Goal: Transaction & Acquisition: Purchase product/service

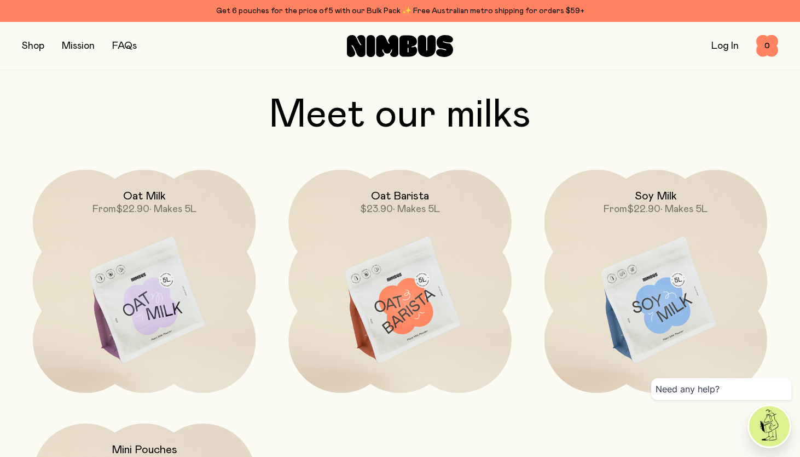
scroll to position [944, 0]
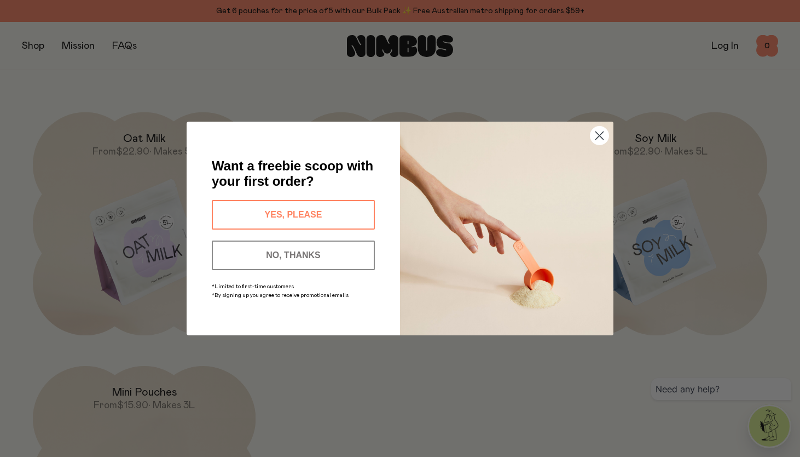
click at [310, 214] on button "YES, PLEASE" at bounding box center [293, 215] width 163 height 30
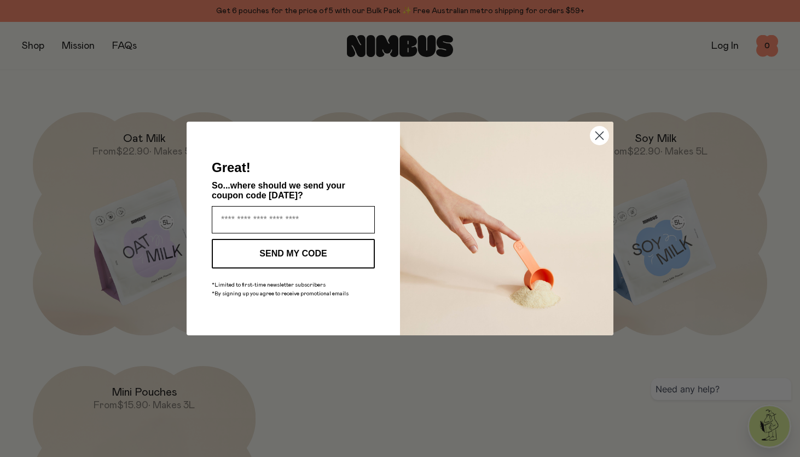
click at [310, 214] on input "Enter your email address" at bounding box center [293, 219] width 163 height 27
click at [602, 134] on icon "Close dialog" at bounding box center [600, 136] width 8 height 8
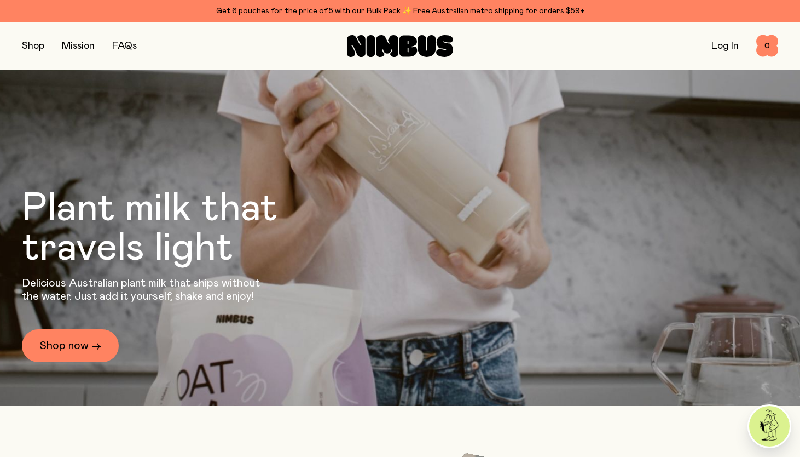
scroll to position [0, 0]
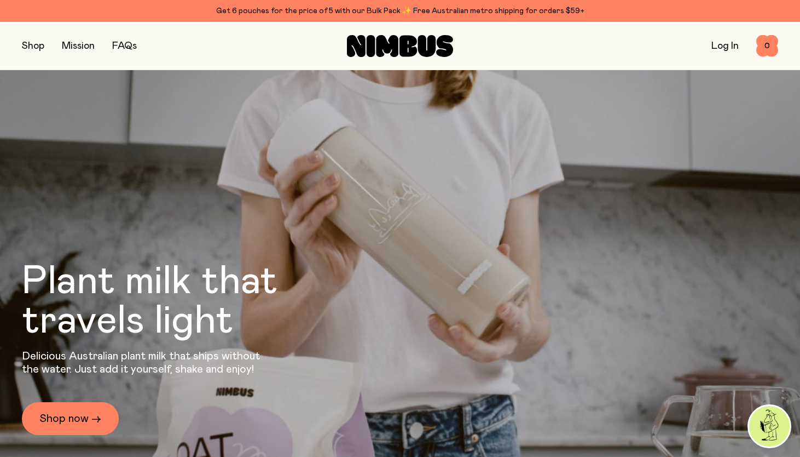
click at [124, 46] on link "FAQs" at bounding box center [124, 46] width 25 height 10
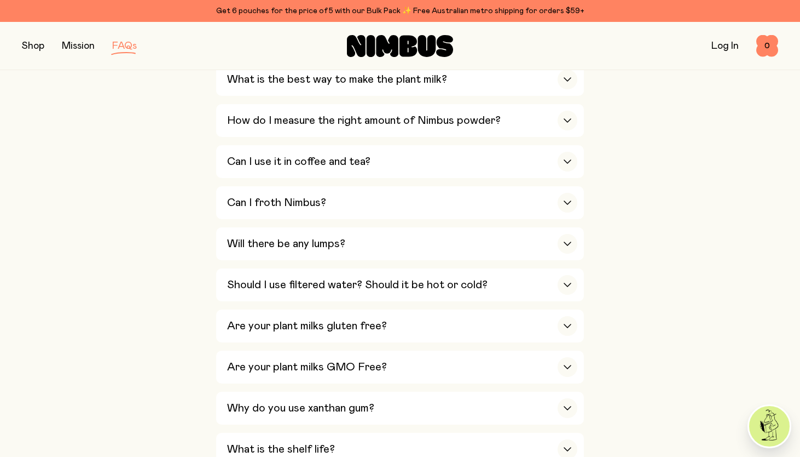
scroll to position [434, 0]
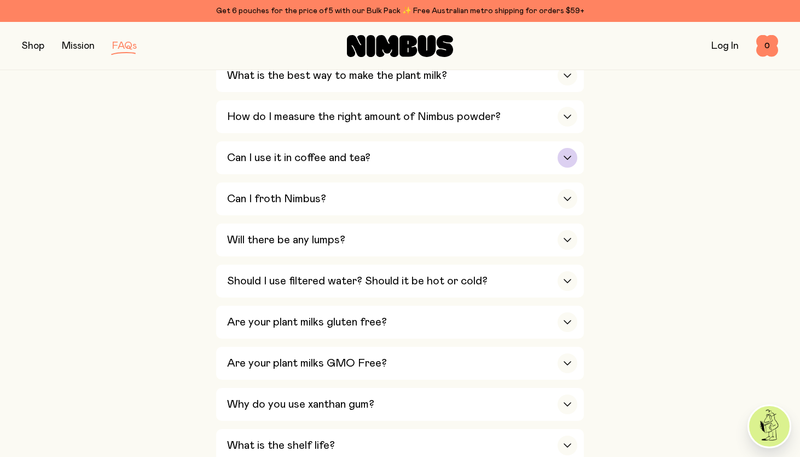
click at [274, 169] on div "Can I use it in coffee and tea?" at bounding box center [402, 157] width 350 height 33
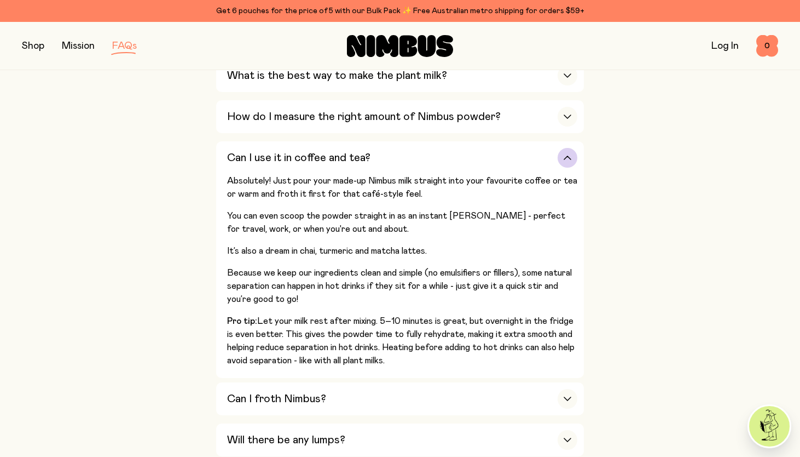
click at [274, 167] on div "Can I use it in coffee and tea?" at bounding box center [402, 157] width 350 height 33
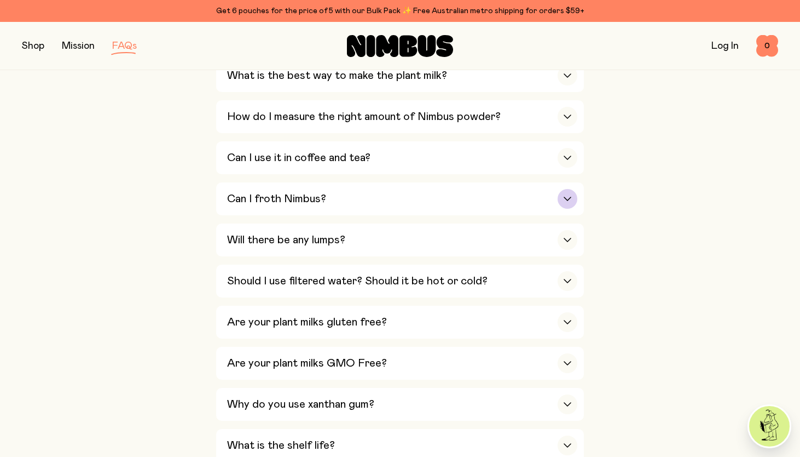
click at [266, 215] on div "Can I froth Nimbus?" at bounding box center [402, 198] width 350 height 33
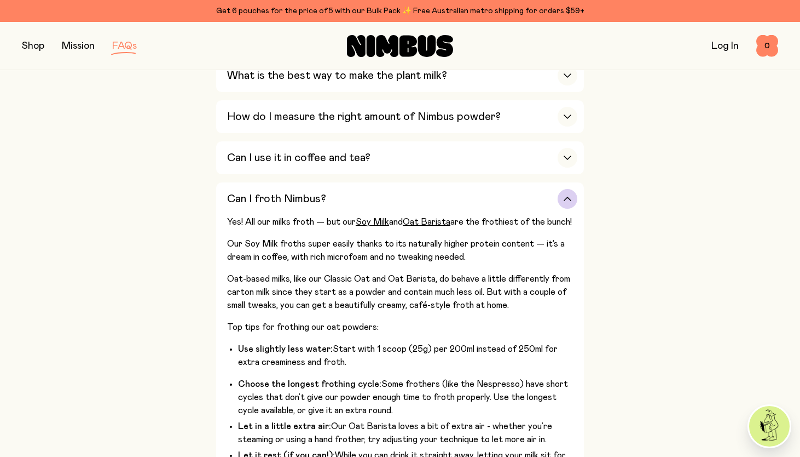
click at [254, 210] on div "Can I froth Nimbus?" at bounding box center [402, 198] width 350 height 33
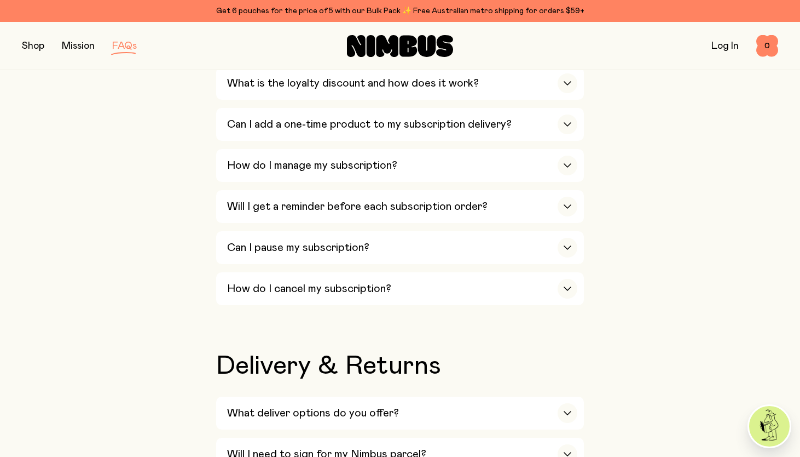
scroll to position [1281, 0]
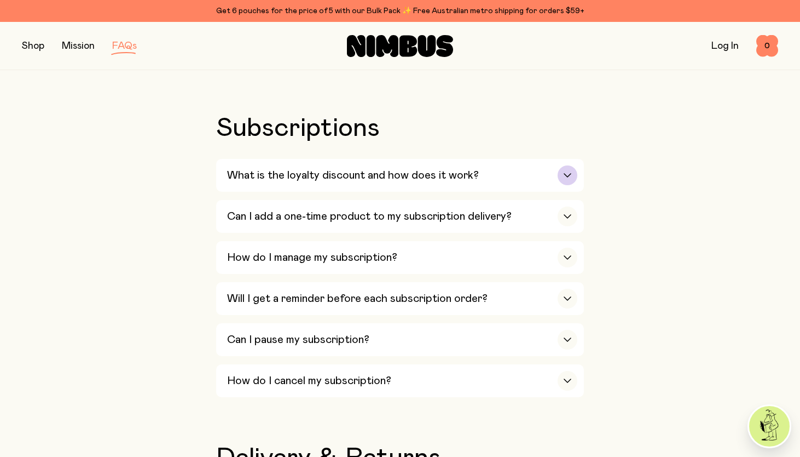
click at [307, 182] on h3 "What is the loyalty discount and how does it work?" at bounding box center [353, 175] width 252 height 13
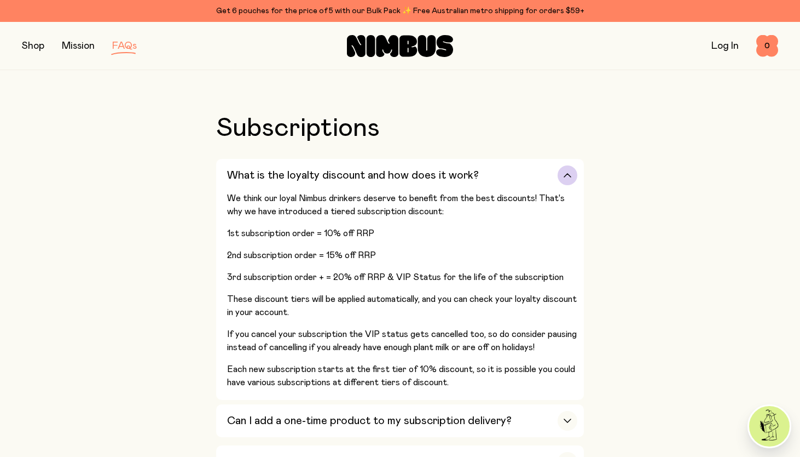
click at [305, 181] on h3 "What is the loyalty discount and how does it work?" at bounding box center [353, 175] width 252 height 13
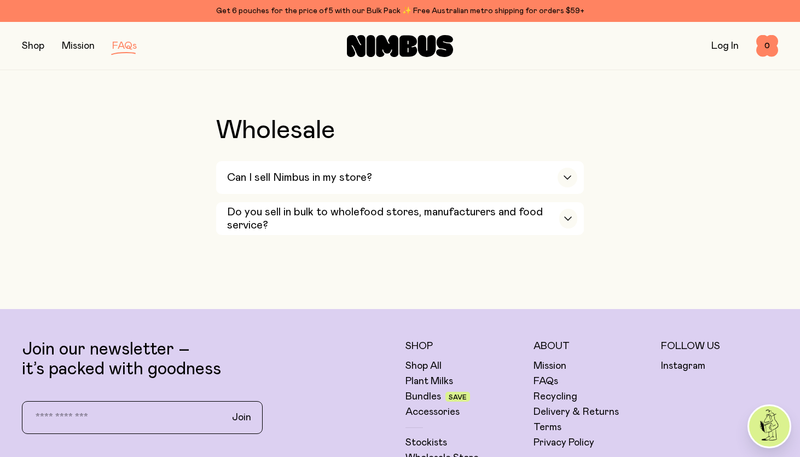
scroll to position [1954, 0]
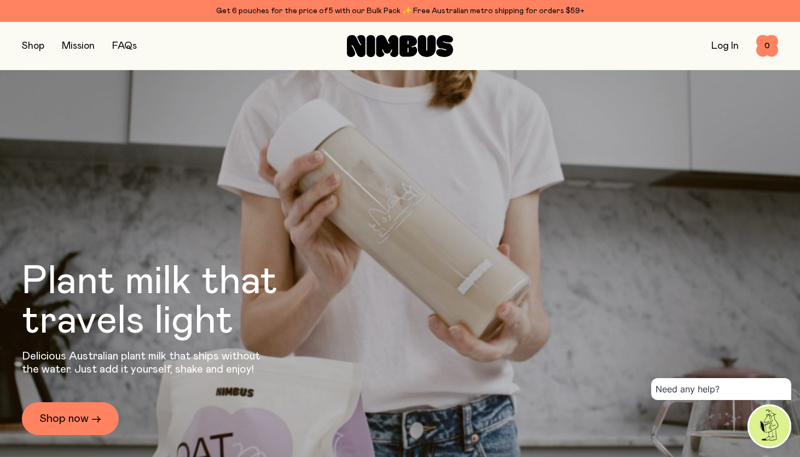
click at [720, 42] on link "Log In" at bounding box center [725, 46] width 27 height 10
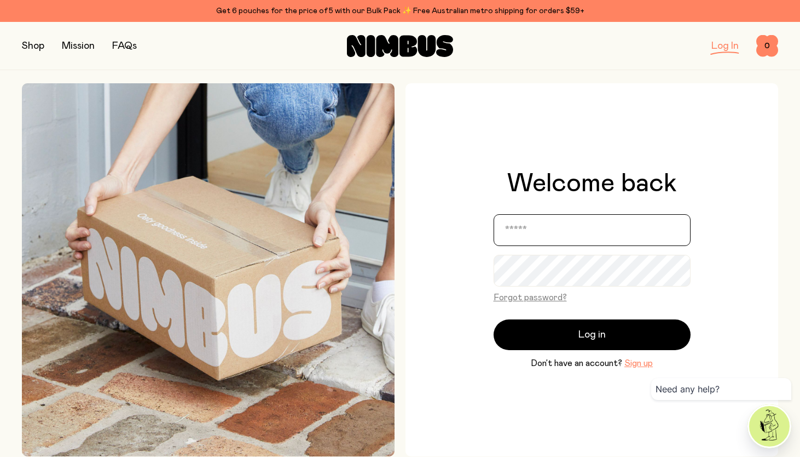
click at [577, 234] on input "email" at bounding box center [592, 230] width 197 height 32
type input "**********"
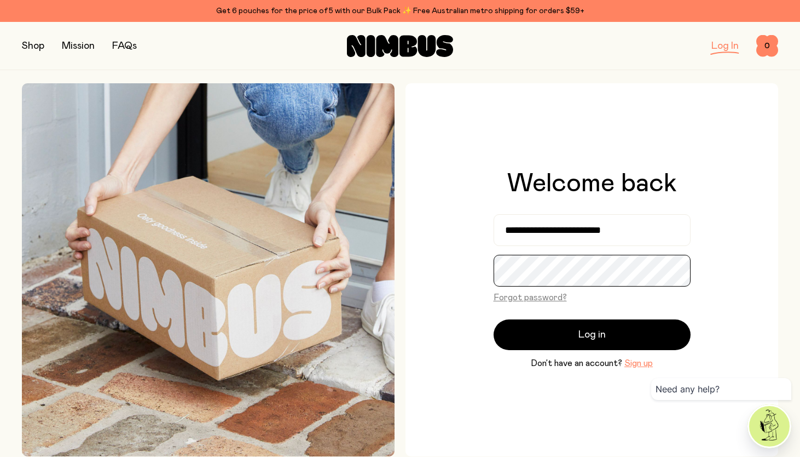
click at [494, 319] on button "Log in" at bounding box center [592, 334] width 197 height 31
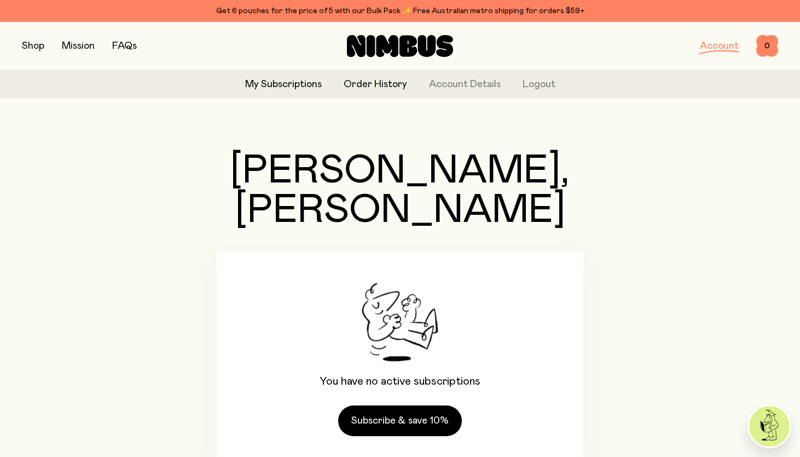
click at [377, 85] on link "Order History" at bounding box center [375, 84] width 63 height 15
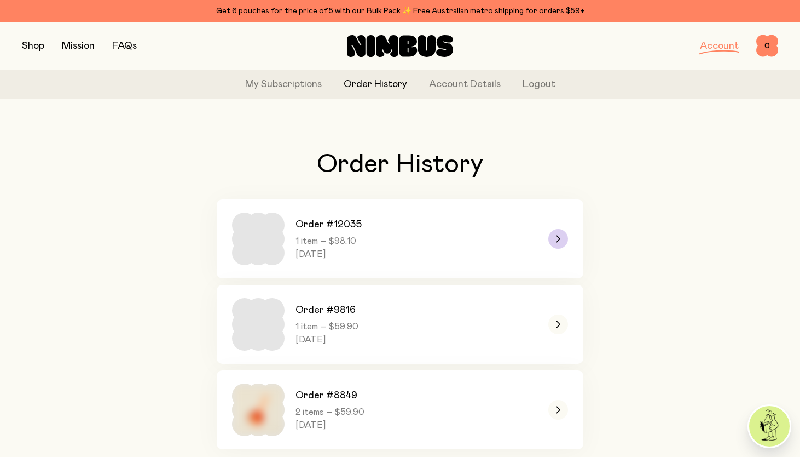
scroll to position [36, 0]
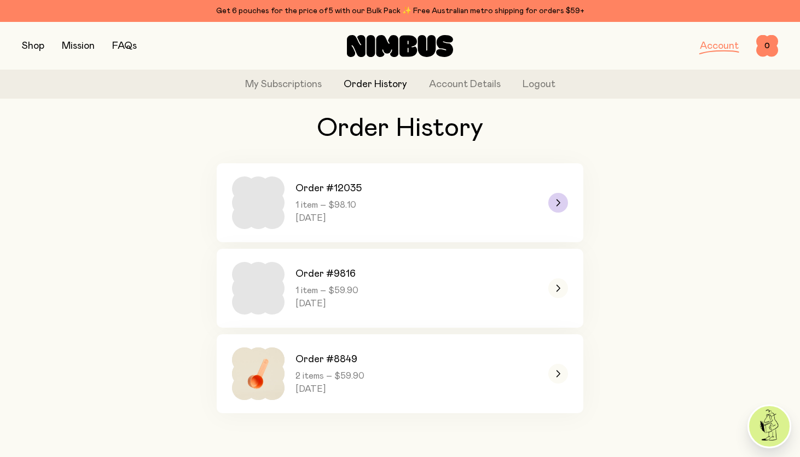
click at [472, 198] on link "Order #12035 1 item – $98.10 Tuesday, July 2, 2024" at bounding box center [400, 202] width 367 height 79
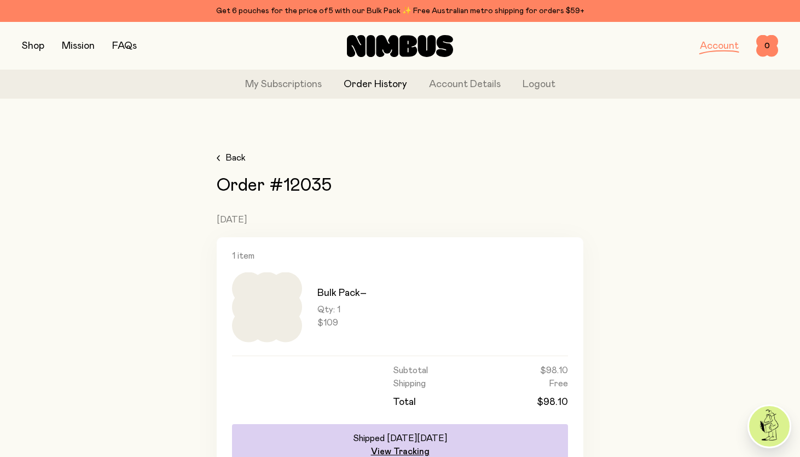
click at [223, 152] on link "Back" at bounding box center [231, 157] width 29 height 13
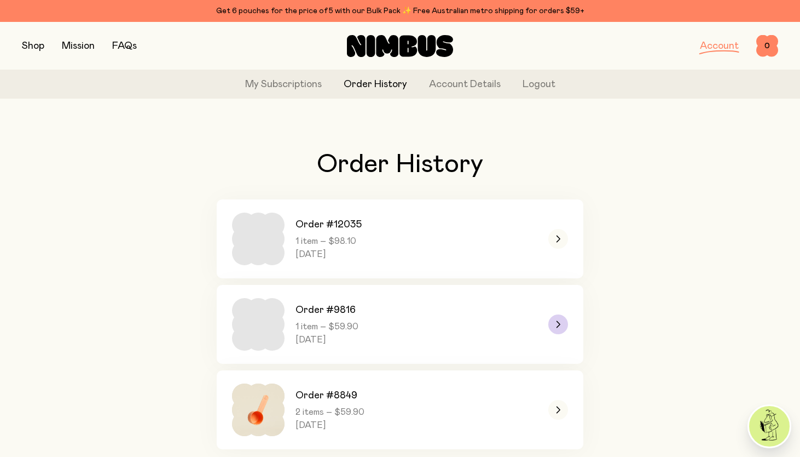
click at [373, 329] on link "Order #9816 1 item – $59.90 Friday, May 3, 2024" at bounding box center [400, 324] width 367 height 79
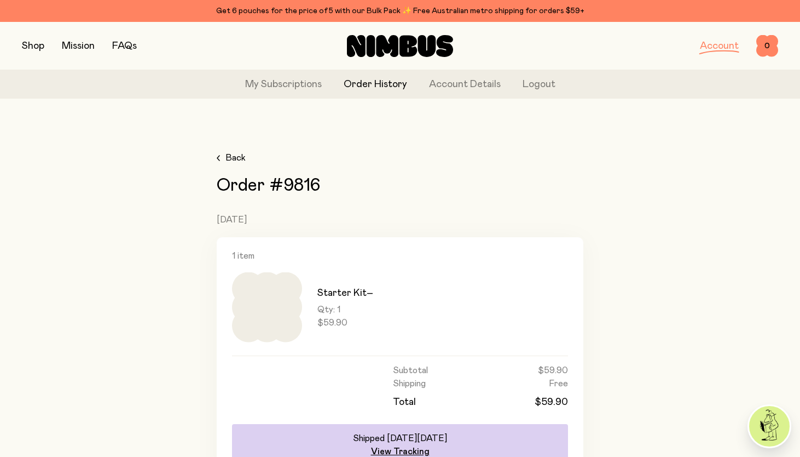
click at [237, 153] on span "Back" at bounding box center [236, 157] width 20 height 13
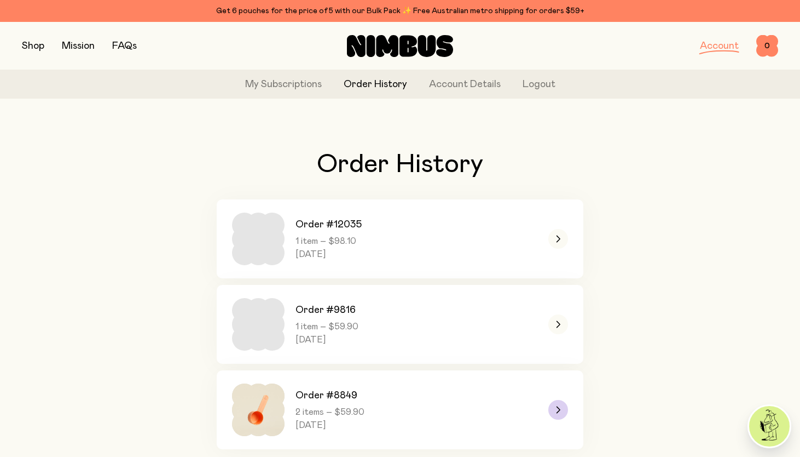
click at [340, 392] on h3 "Order #8849" at bounding box center [327, 395] width 62 height 13
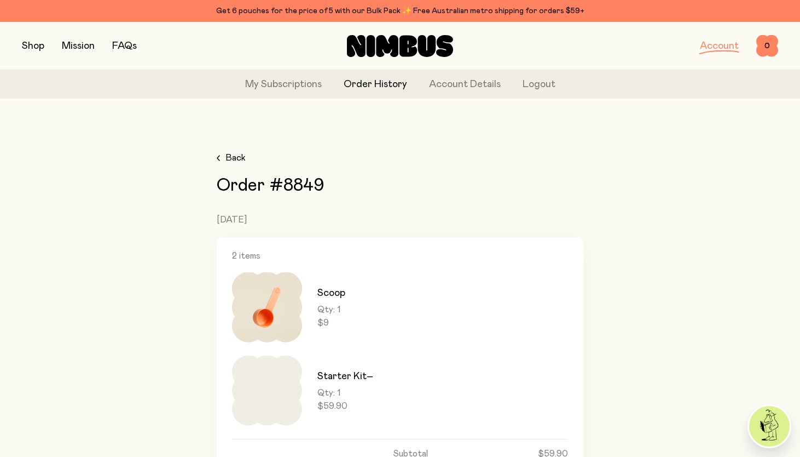
click at [239, 157] on span "Back" at bounding box center [236, 157] width 20 height 13
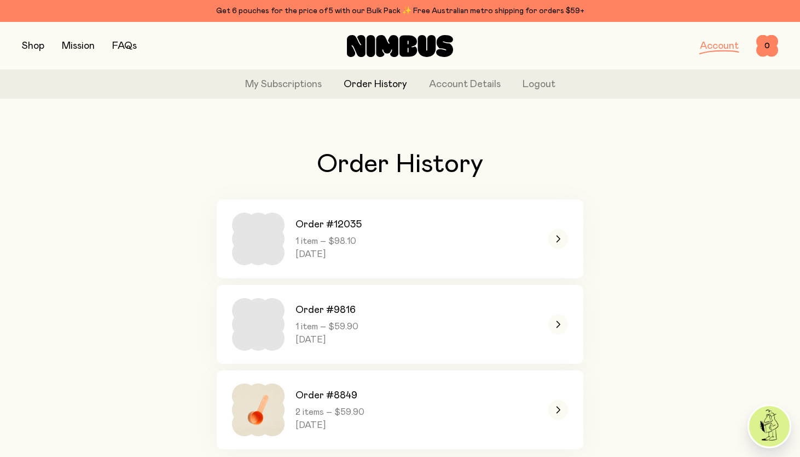
click at [41, 48] on button "button" at bounding box center [33, 45] width 22 height 15
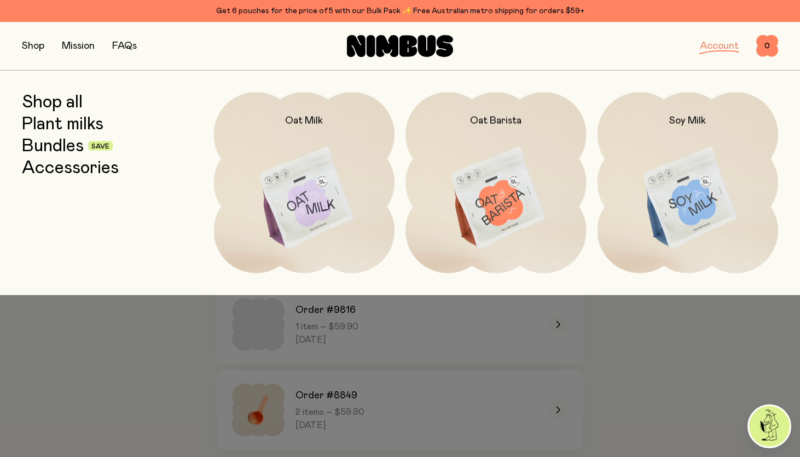
click at [65, 99] on link "Shop all" at bounding box center [52, 102] width 61 height 20
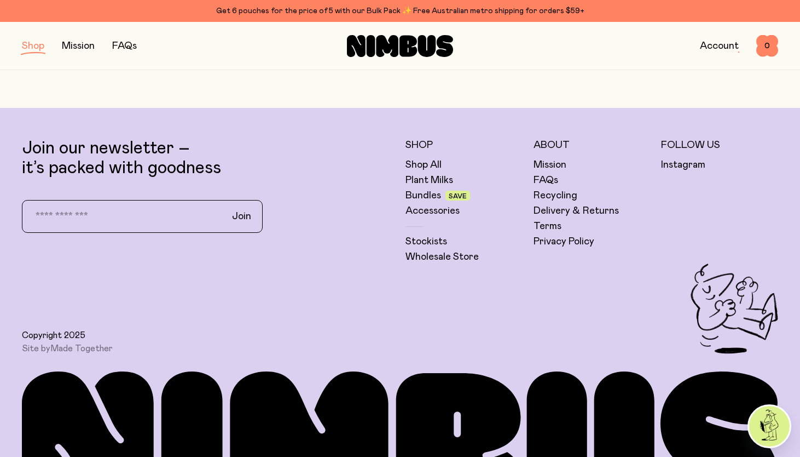
scroll to position [1947, 0]
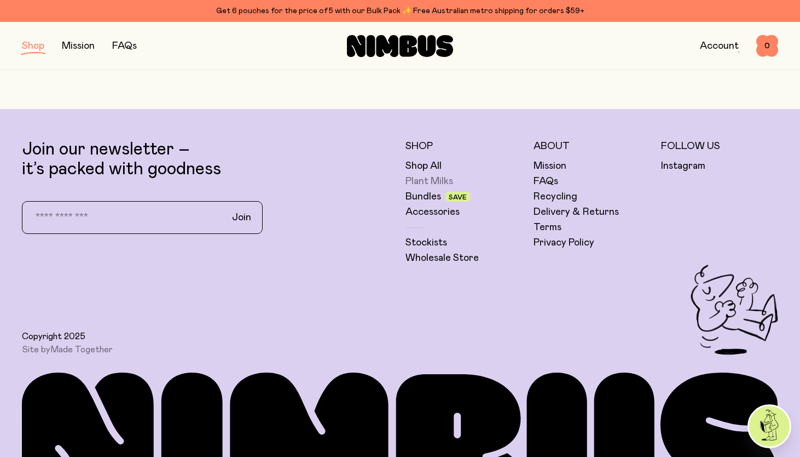
click at [421, 177] on link "Plant Milks" at bounding box center [430, 181] width 48 height 13
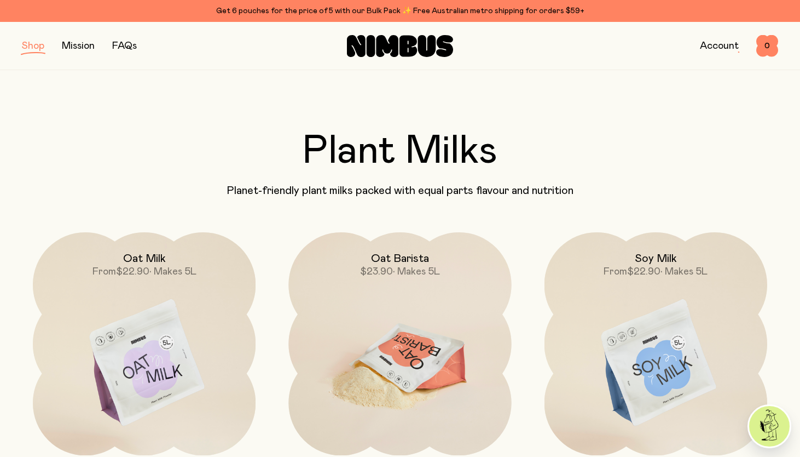
click at [436, 343] on img at bounding box center [399, 363] width 223 height 262
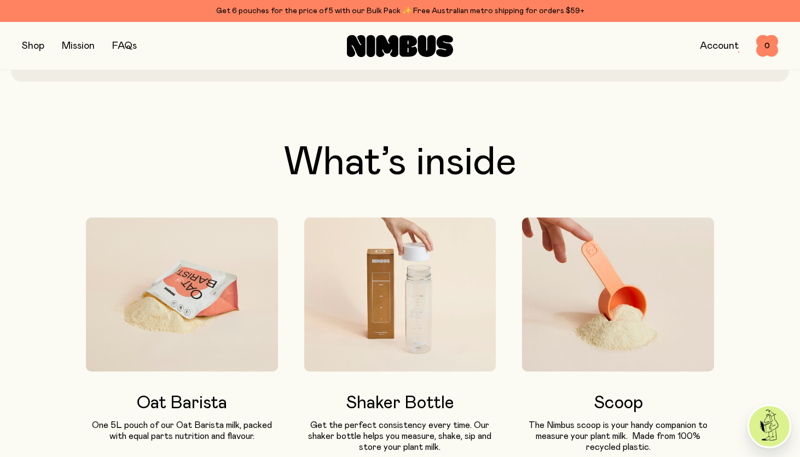
scroll to position [410, 0]
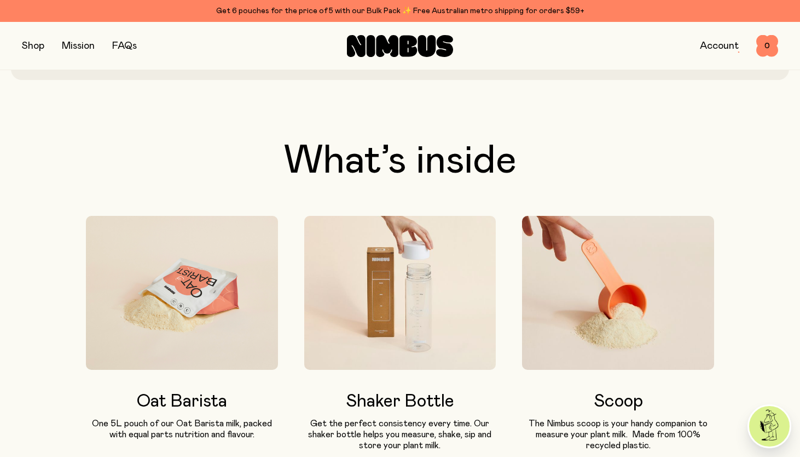
click at [415, 317] on img at bounding box center [400, 293] width 192 height 154
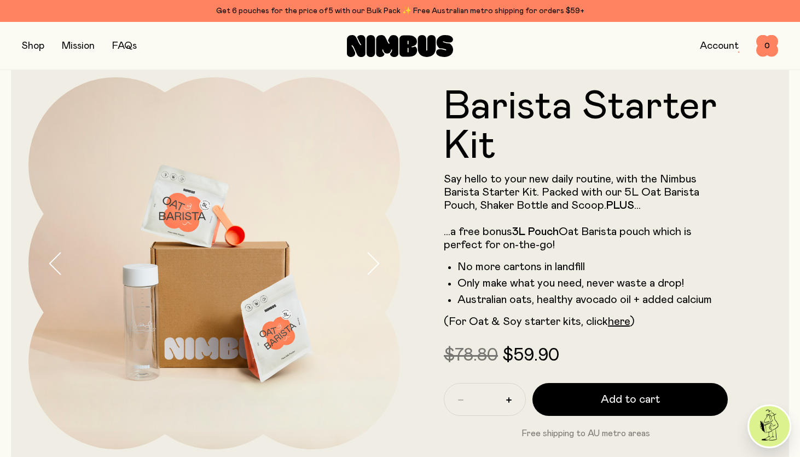
scroll to position [0, 0]
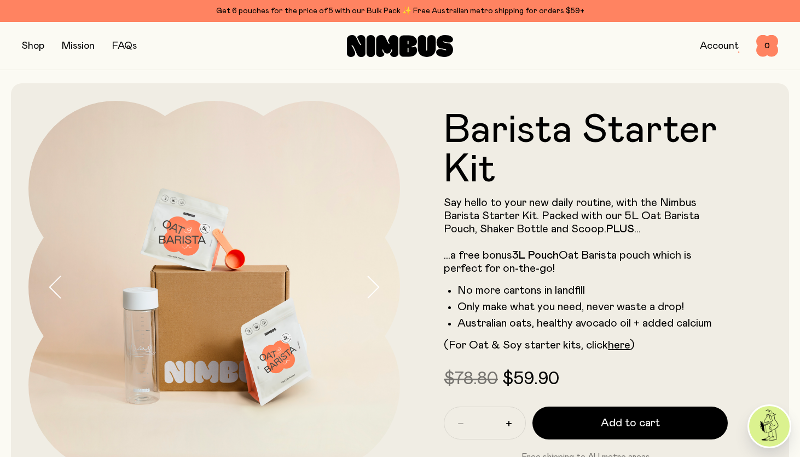
click at [37, 43] on button "button" at bounding box center [33, 45] width 22 height 15
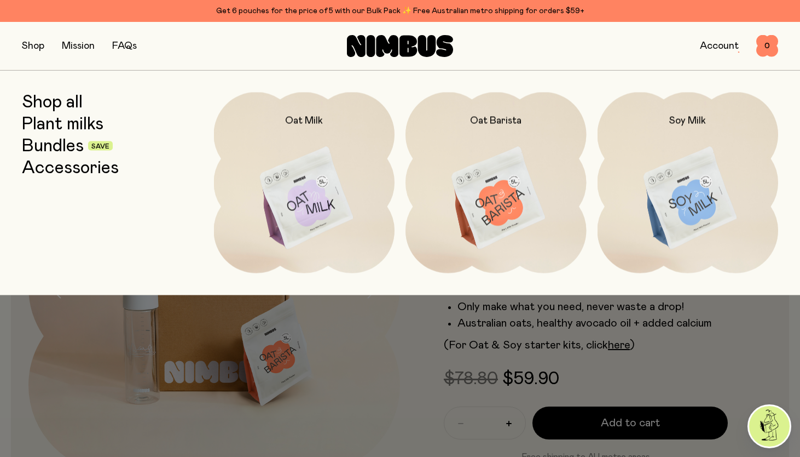
click at [66, 101] on link "Shop all" at bounding box center [52, 102] width 61 height 20
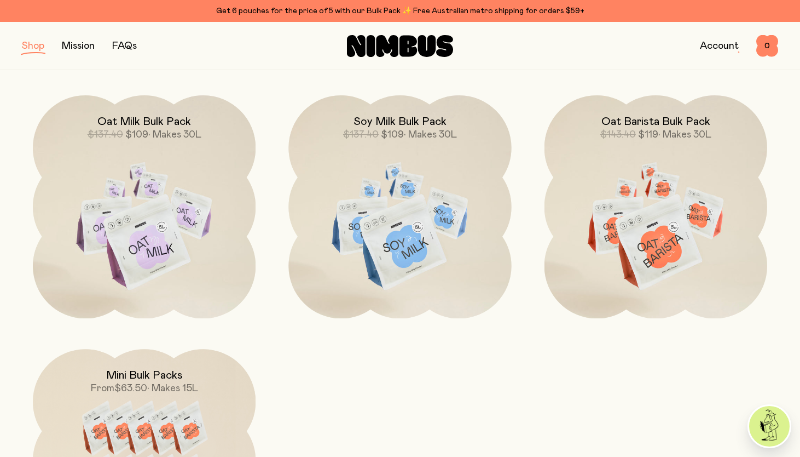
scroll to position [1064, 0]
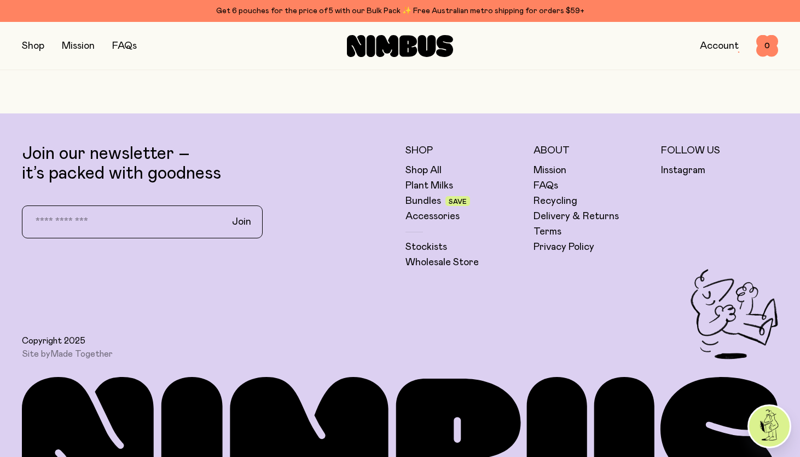
scroll to position [2670, 0]
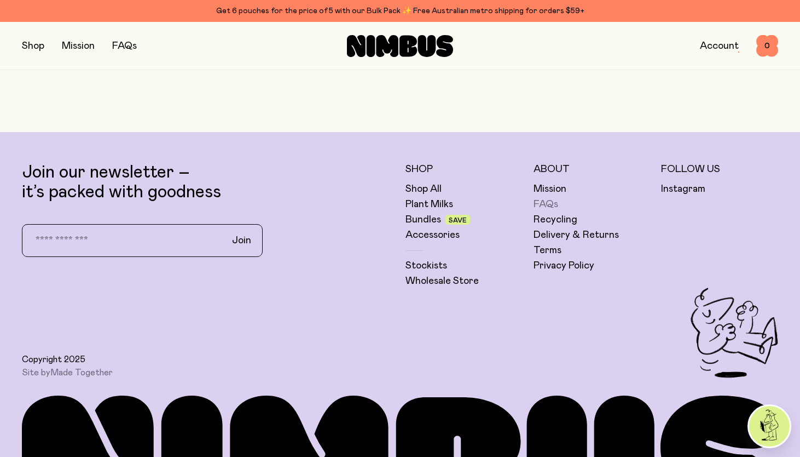
click at [550, 204] on link "FAQs" at bounding box center [546, 204] width 25 height 13
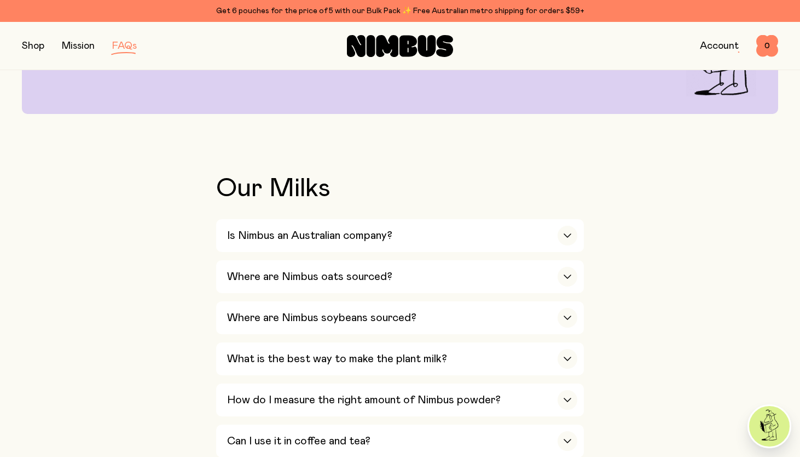
scroll to position [153, 0]
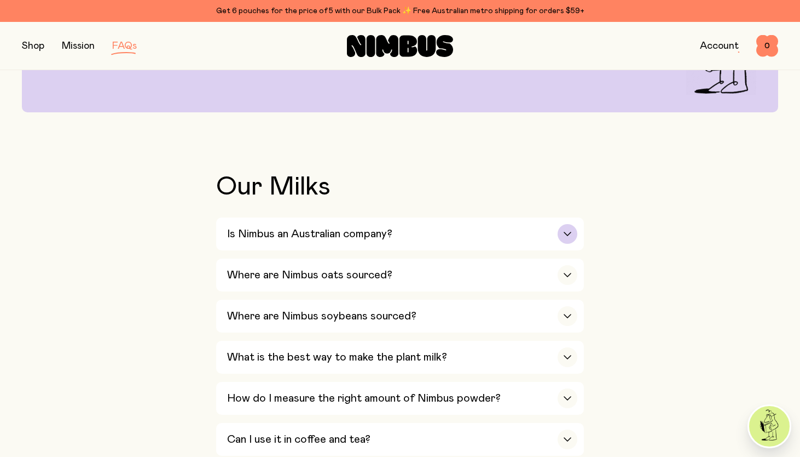
click at [429, 233] on div "Is Nimbus an Australian company?" at bounding box center [402, 233] width 350 height 33
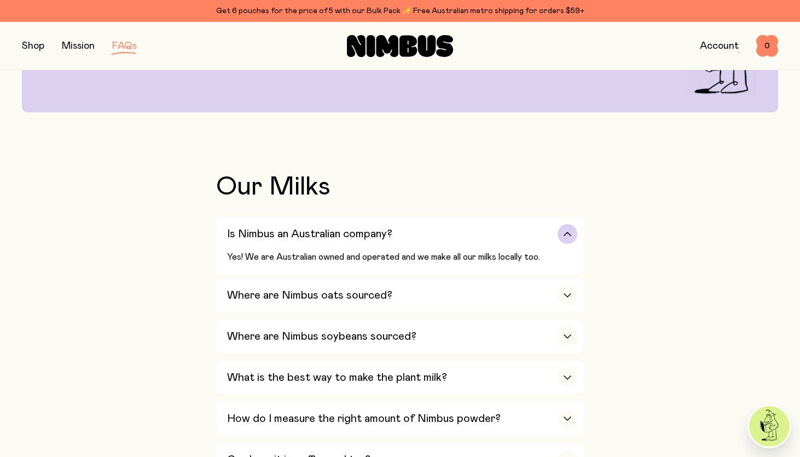
click at [429, 232] on div "Is Nimbus an Australian company?" at bounding box center [402, 233] width 350 height 33
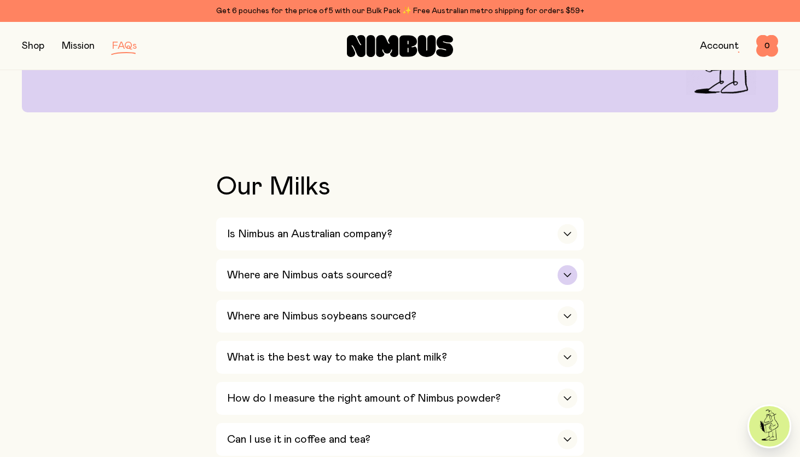
click at [438, 267] on div "Where are Nimbus oats sourced?" at bounding box center [402, 274] width 350 height 33
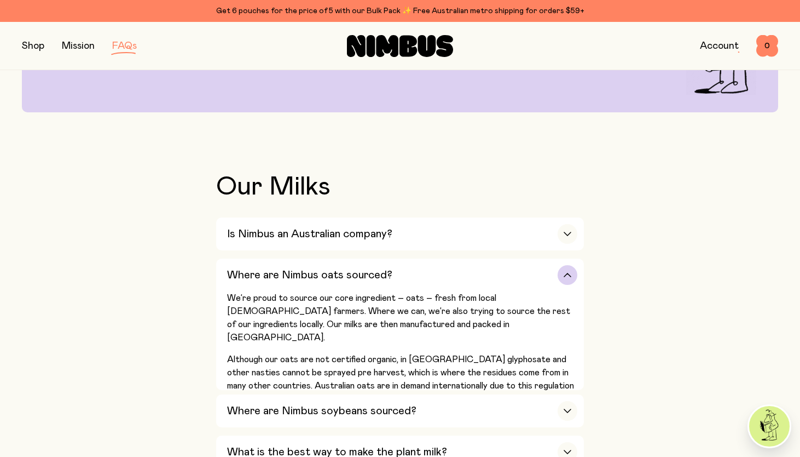
click at [438, 267] on div "Where are Nimbus oats sourced?" at bounding box center [402, 274] width 350 height 33
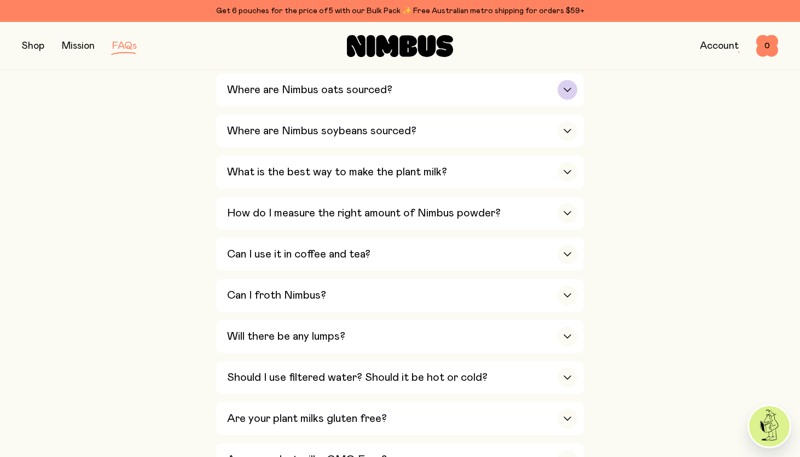
scroll to position [343, 0]
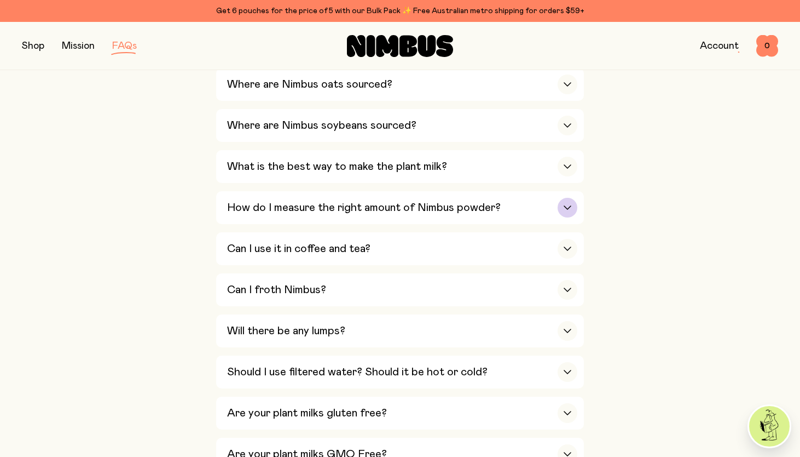
click at [463, 210] on h3 "How do I measure the right amount of Nimbus powder?" at bounding box center [364, 207] width 274 height 13
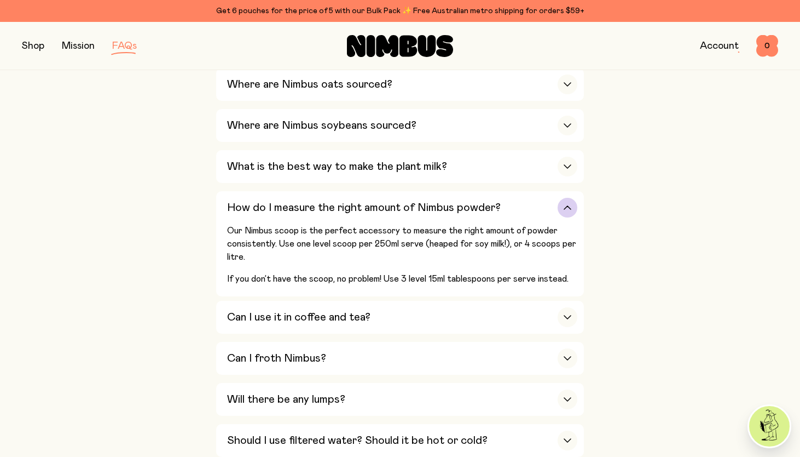
click at [461, 204] on h3 "How do I measure the right amount of Nimbus powder?" at bounding box center [364, 207] width 274 height 13
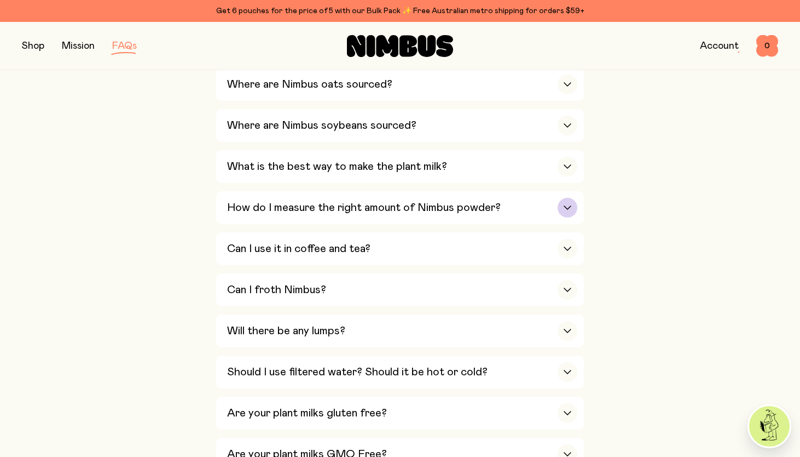
click at [461, 204] on h3 "How do I measure the right amount of Nimbus powder?" at bounding box center [364, 207] width 274 height 13
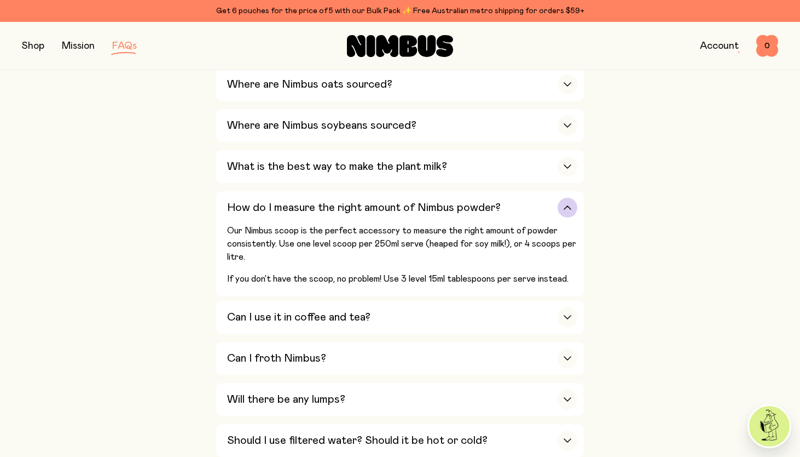
click at [459, 209] on h3 "How do I measure the right amount of Nimbus powder?" at bounding box center [364, 207] width 274 height 13
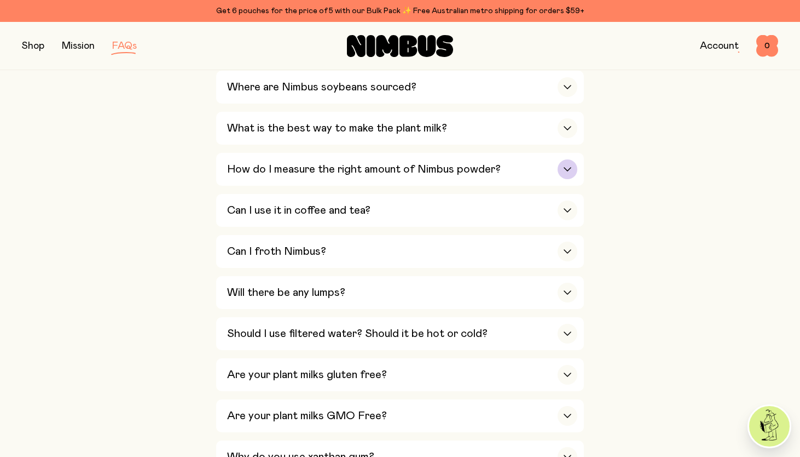
scroll to position [382, 0]
click at [459, 209] on div "Can I use it in coffee and tea?" at bounding box center [402, 209] width 350 height 33
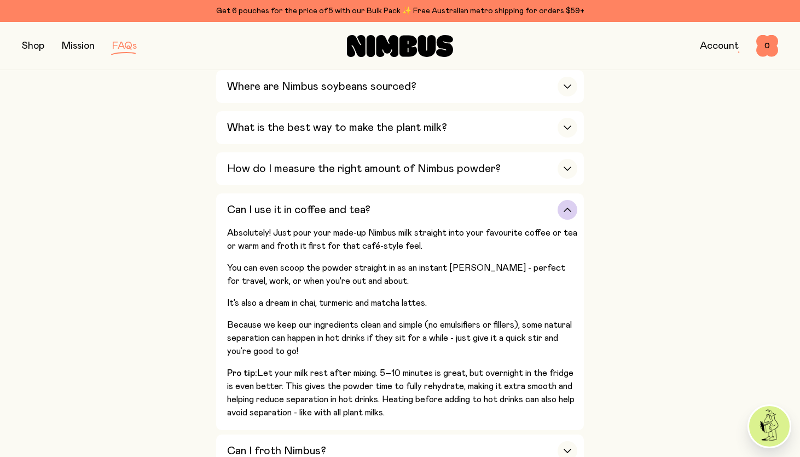
click at [459, 207] on div "Can I use it in coffee and tea?" at bounding box center [402, 209] width 350 height 33
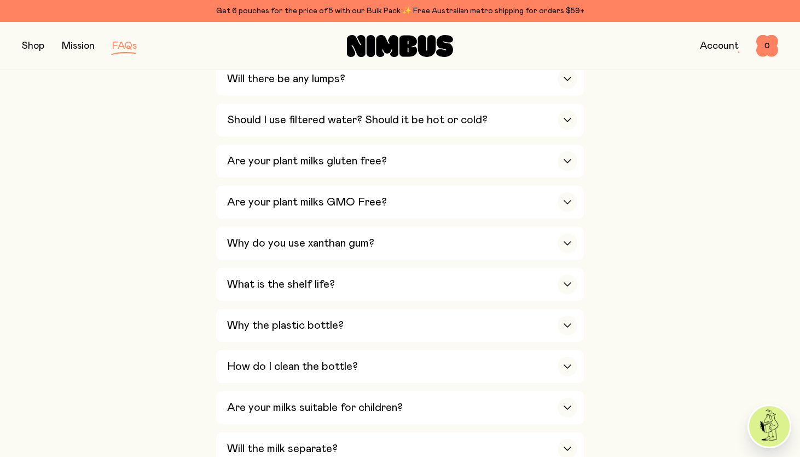
scroll to position [599, 0]
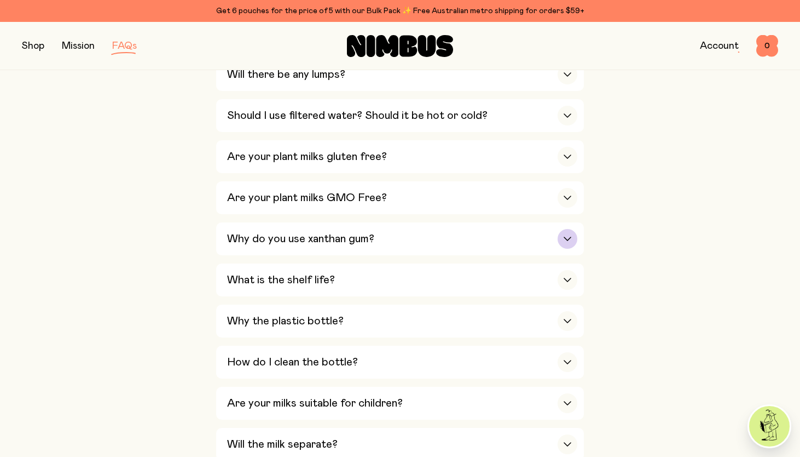
click at [407, 239] on div "Why do you use xanthan gum?" at bounding box center [402, 238] width 350 height 33
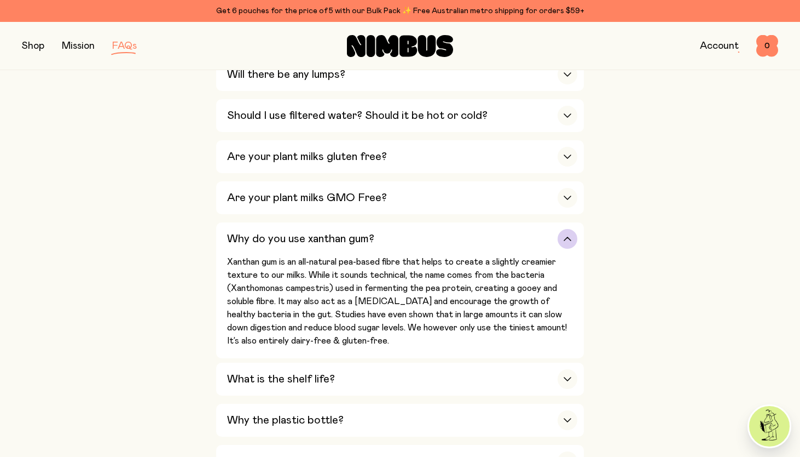
click at [407, 239] on div "Why do you use xanthan gum?" at bounding box center [402, 238] width 350 height 33
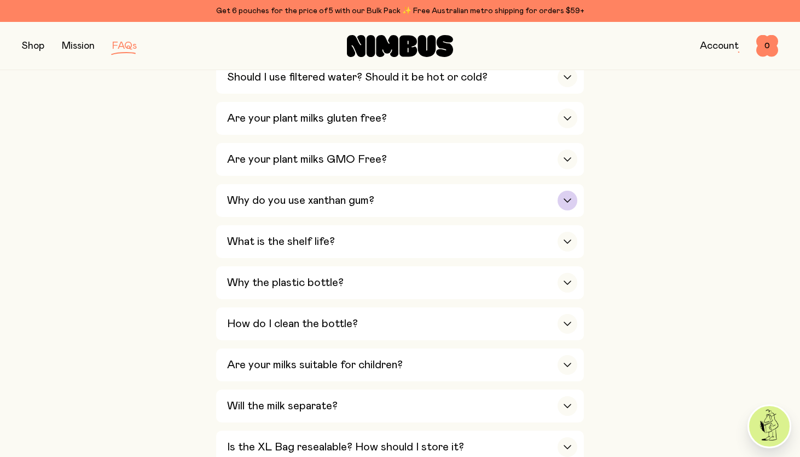
scroll to position [645, 0]
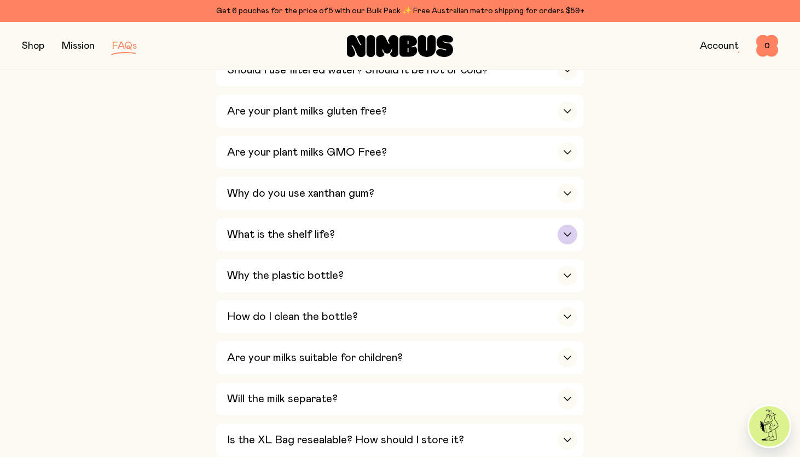
click at [407, 239] on div "What is the shelf life?" at bounding box center [402, 234] width 350 height 33
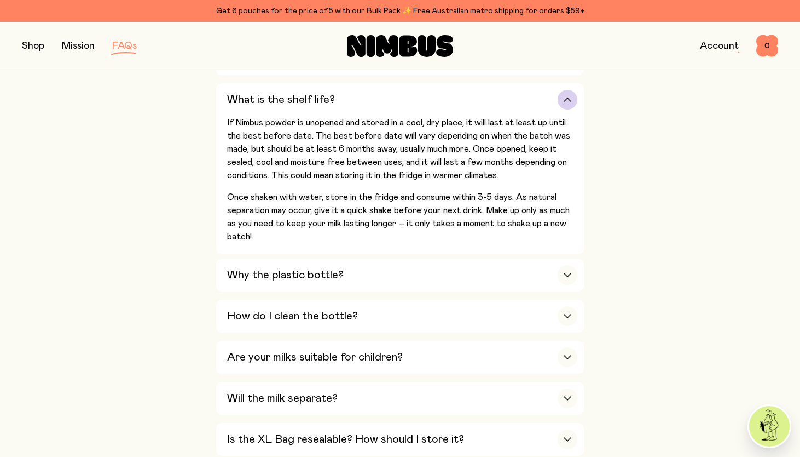
scroll to position [806, 0]
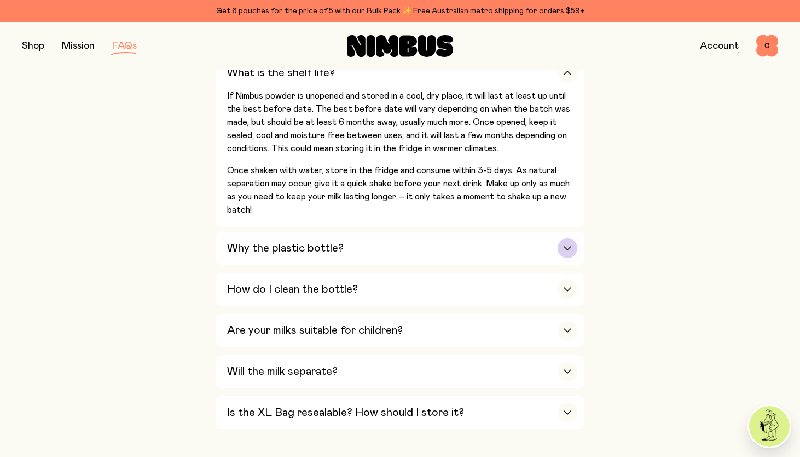
click at [406, 254] on div "Why the plastic bottle?" at bounding box center [402, 248] width 350 height 33
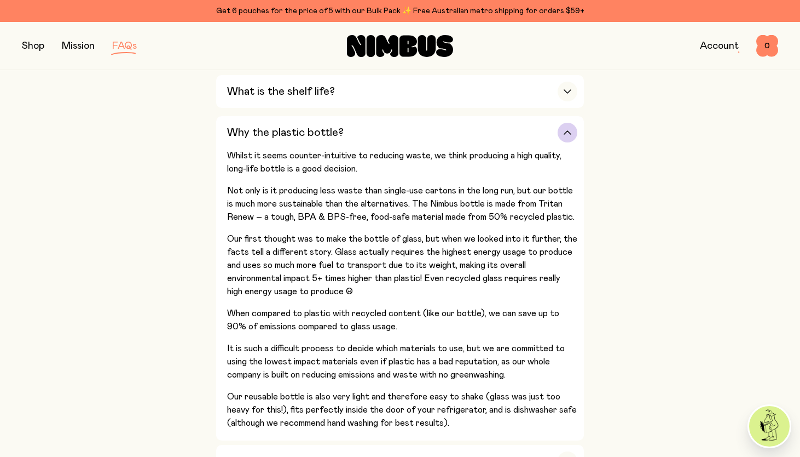
scroll to position [785, 0]
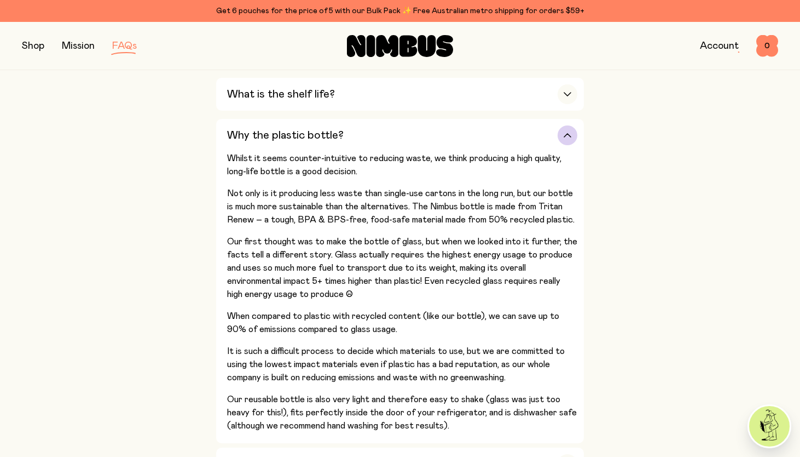
click at [460, 130] on div "Why the plastic bottle?" at bounding box center [402, 135] width 350 height 33
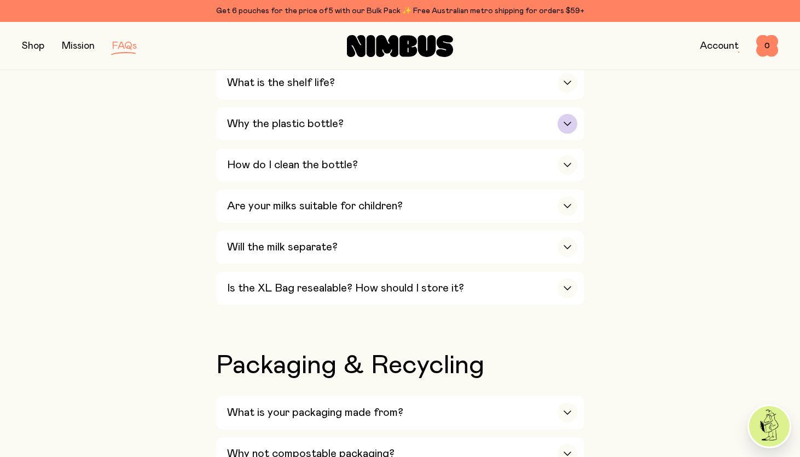
scroll to position [797, 0]
click at [460, 130] on div "Why the plastic bottle?" at bounding box center [402, 123] width 350 height 33
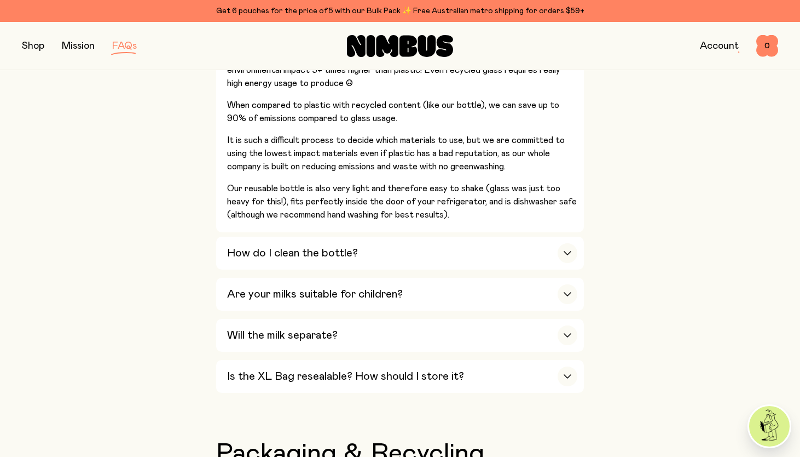
scroll to position [997, 0]
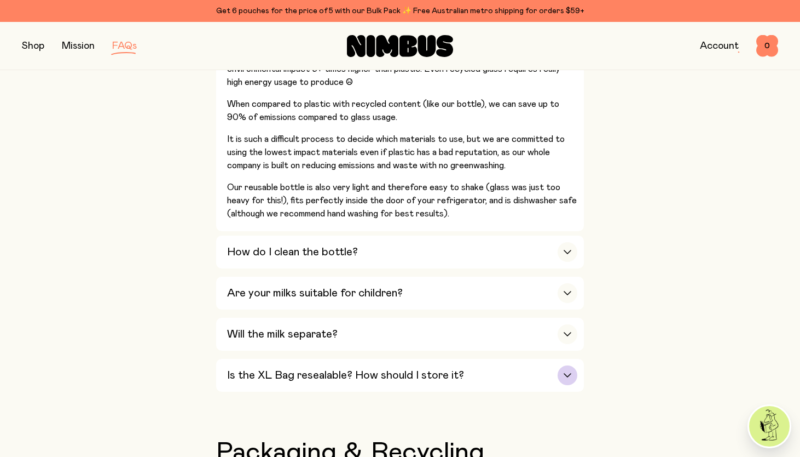
click at [384, 382] on h3 "Is the XL Bag resealable? How should I store it?" at bounding box center [345, 374] width 237 height 13
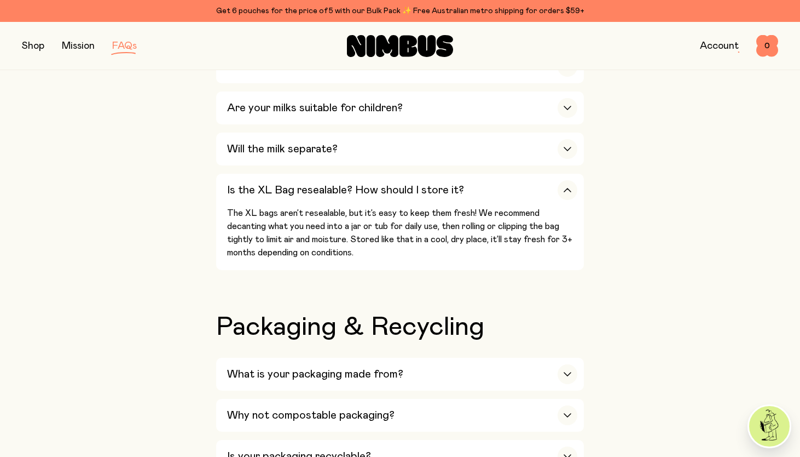
scroll to position [894, 0]
click at [484, 212] on p "The XL bags aren’t resealable, but it’s easy to keep them fresh! We recommend d…" at bounding box center [402, 233] width 350 height 53
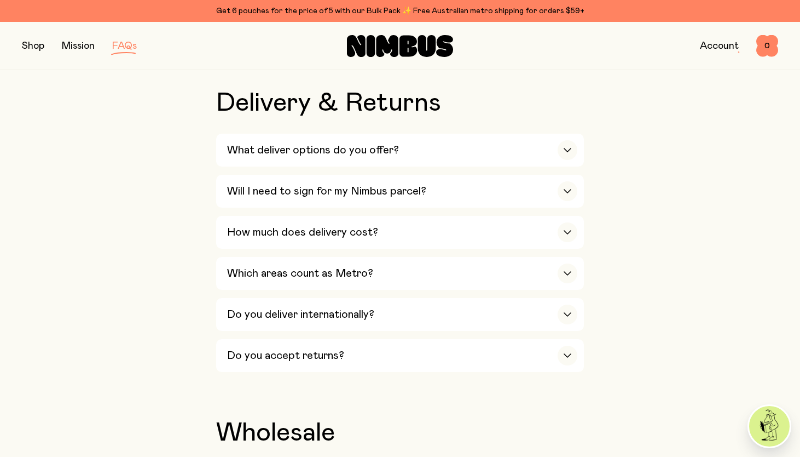
scroll to position [1635, 0]
click at [483, 230] on div "How much does delivery cost?" at bounding box center [402, 232] width 350 height 33
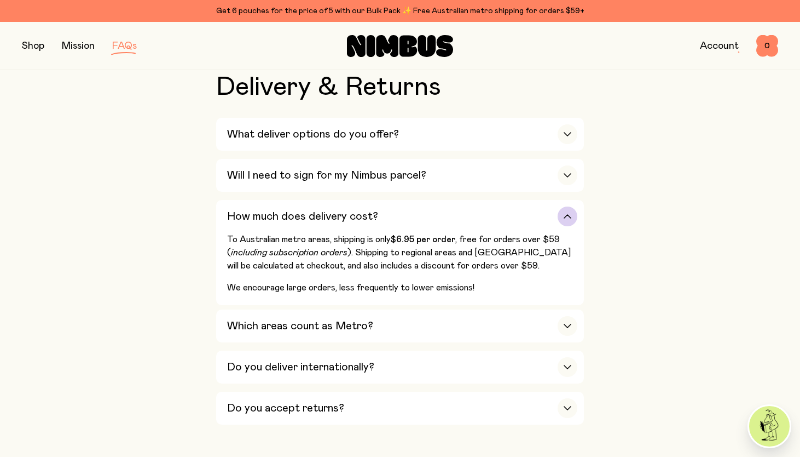
scroll to position [1651, 0]
click at [489, 217] on div "How much does delivery cost?" at bounding box center [402, 216] width 350 height 33
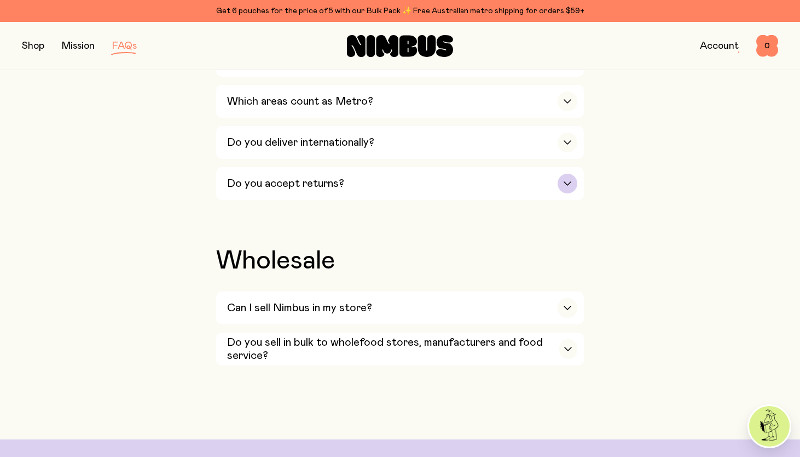
scroll to position [1877, 0]
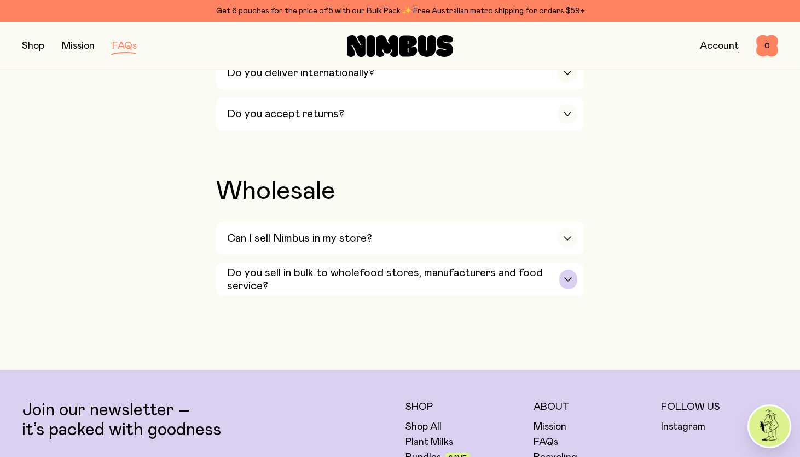
click at [489, 292] on h3 "Do you sell in bulk to wholefood stores, manufacturers and food service?" at bounding box center [393, 279] width 332 height 26
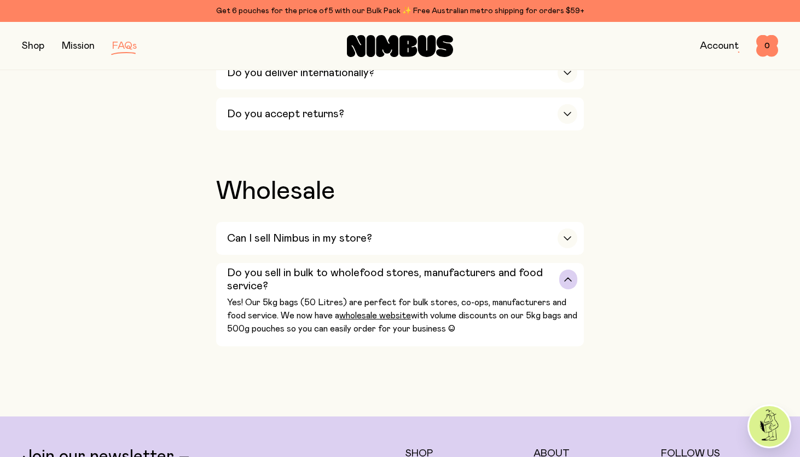
click at [498, 286] on h3 "Do you sell in bulk to wholefood stores, manufacturers and food service?" at bounding box center [393, 279] width 332 height 26
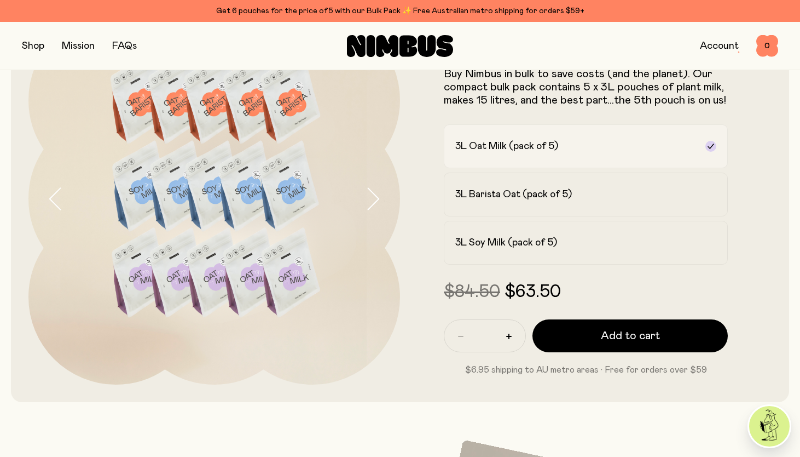
scroll to position [34, 0]
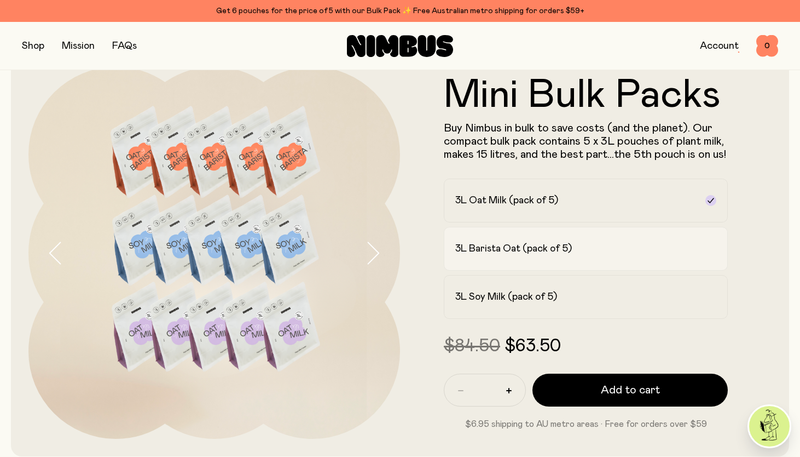
click at [582, 249] on div "3L Barista Oat (pack of 5)" at bounding box center [575, 248] width 241 height 13
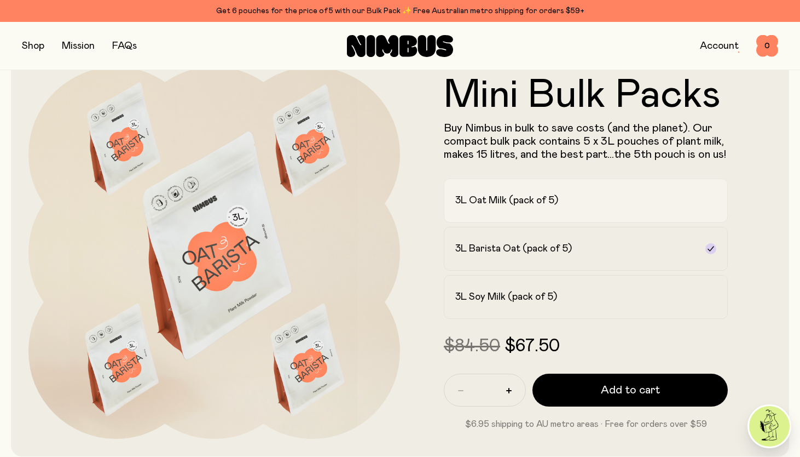
click at [587, 181] on label "3L Oat Milk (pack of 5)" at bounding box center [586, 200] width 284 height 44
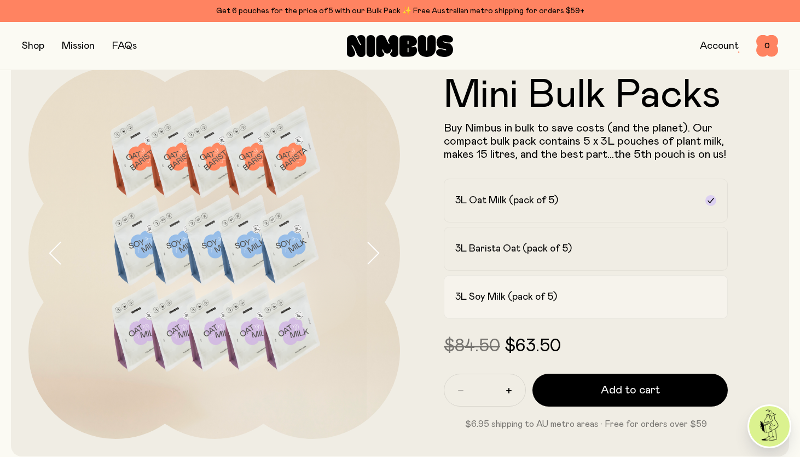
click at [579, 291] on div "3L Soy Milk (pack of 5)" at bounding box center [575, 296] width 241 height 13
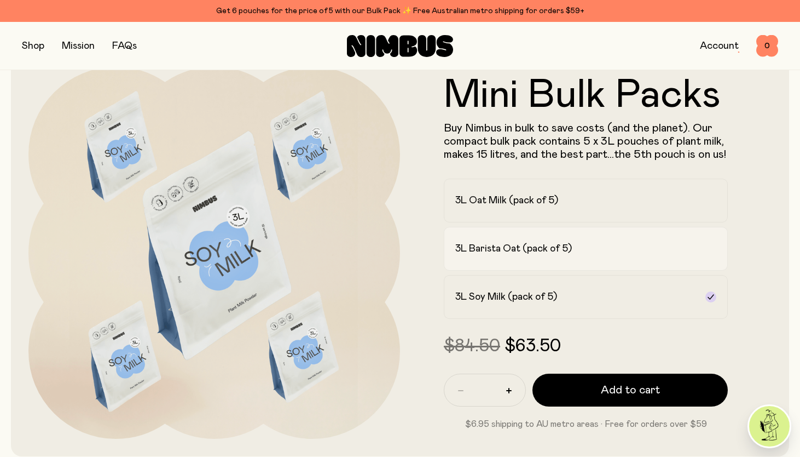
click at [599, 237] on label "3L Barista Oat (pack of 5)" at bounding box center [586, 249] width 284 height 44
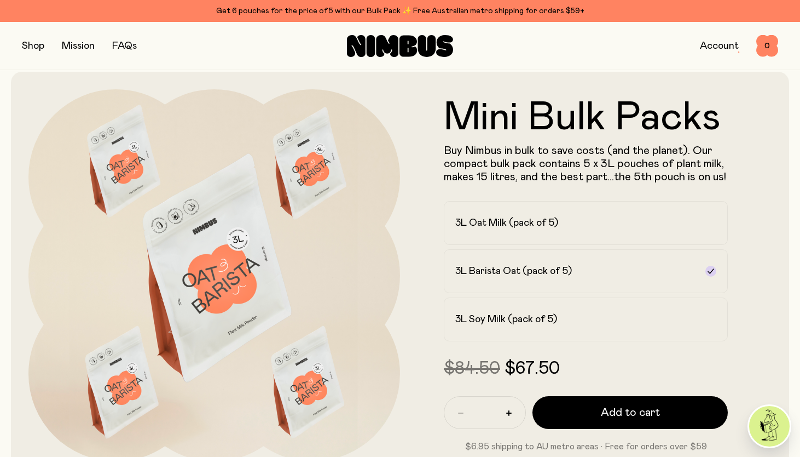
scroll to position [0, 0]
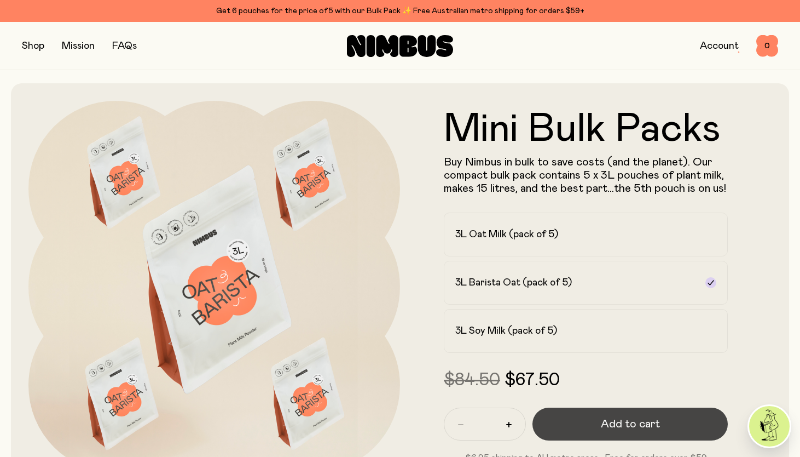
click at [626, 424] on span "Add to cart" at bounding box center [630, 423] width 59 height 15
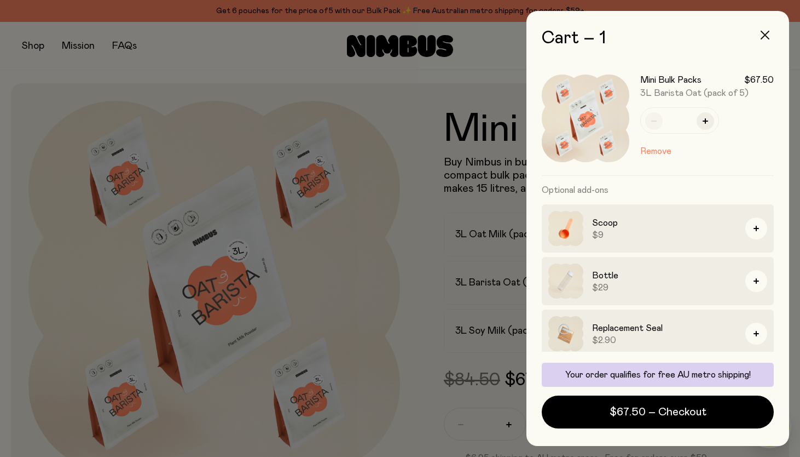
click at [771, 28] on button "button" at bounding box center [765, 35] width 26 height 26
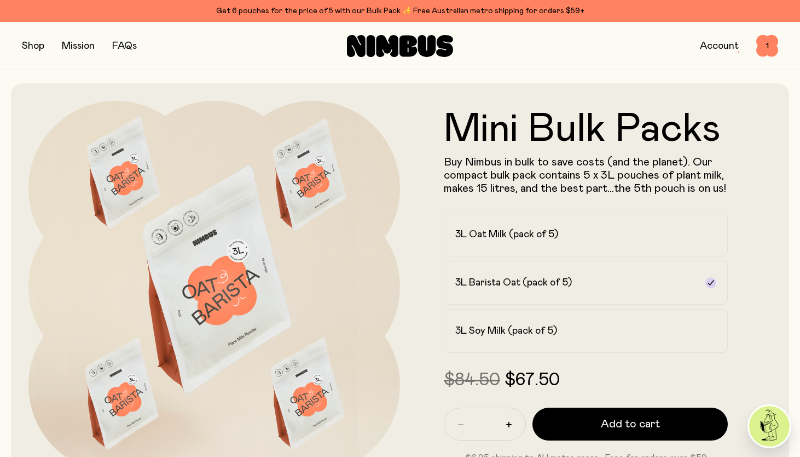
click at [717, 49] on link "Account" at bounding box center [719, 46] width 39 height 10
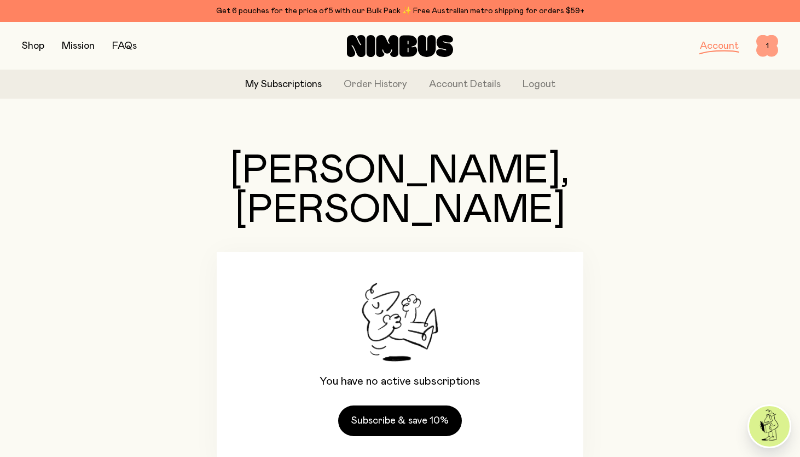
click at [758, 51] on span "1" at bounding box center [767, 46] width 22 height 22
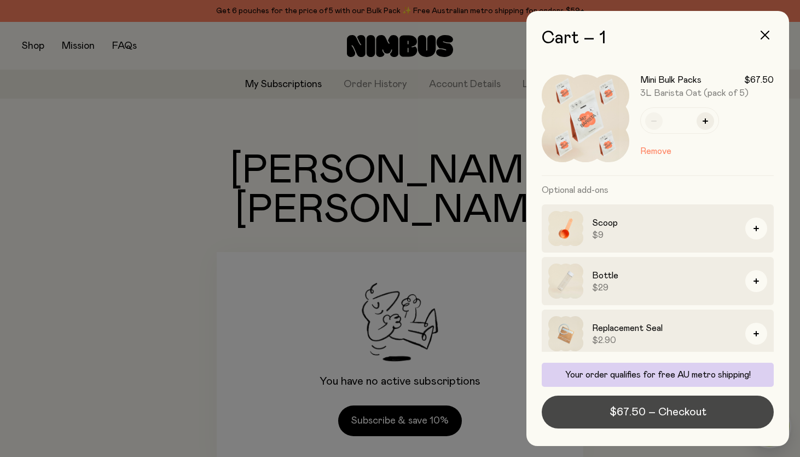
click at [634, 406] on span "$67.50 – Checkout" at bounding box center [658, 411] width 97 height 15
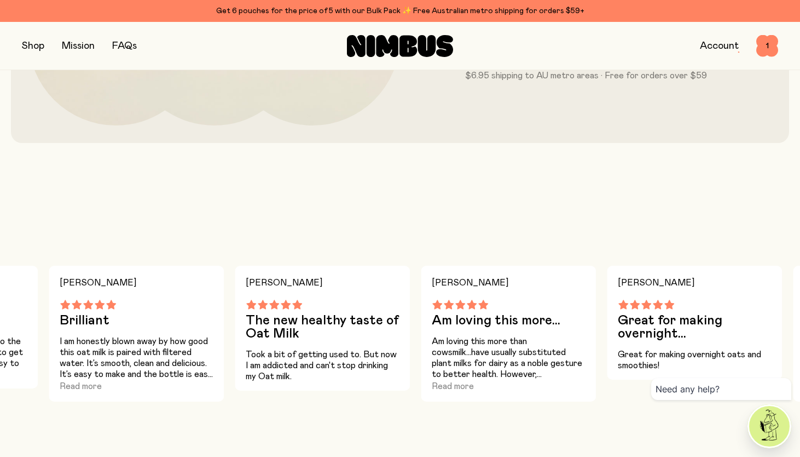
scroll to position [349, 0]
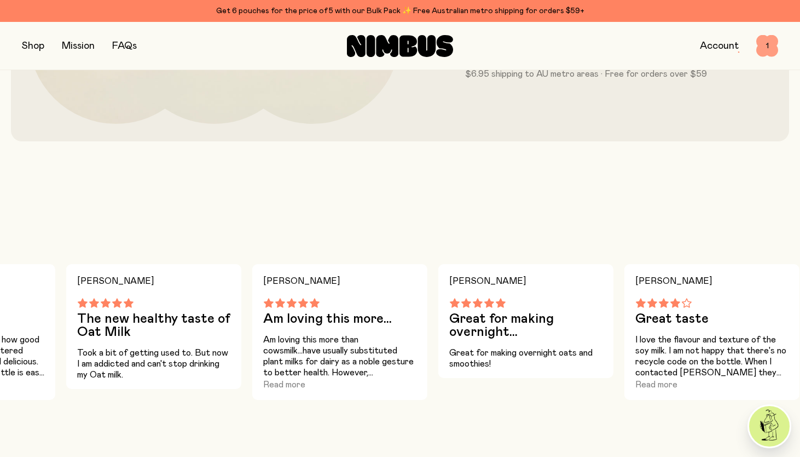
click at [759, 44] on span "1" at bounding box center [767, 46] width 22 height 22
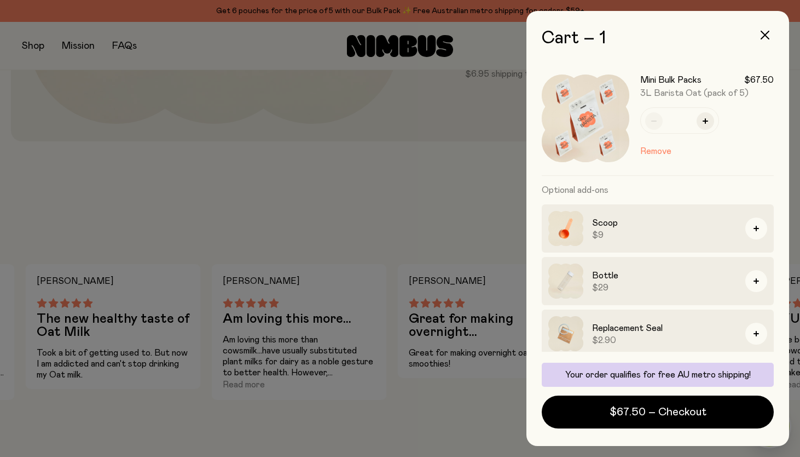
scroll to position [6, 0]
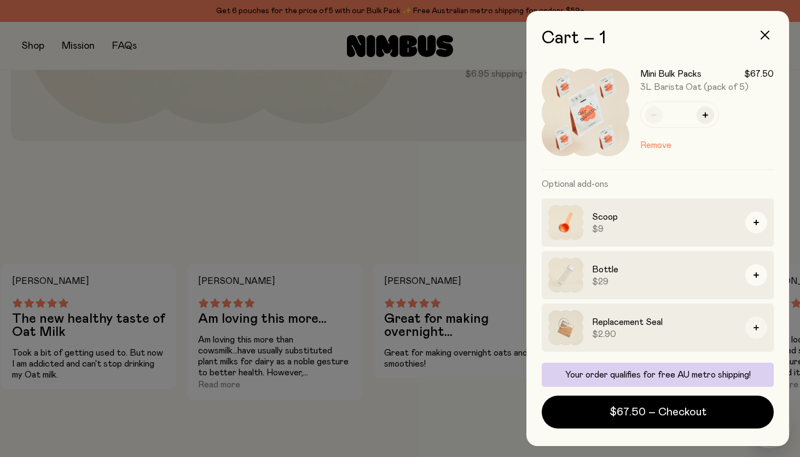
click at [756, 328] on icon "button" at bounding box center [756, 327] width 5 height 5
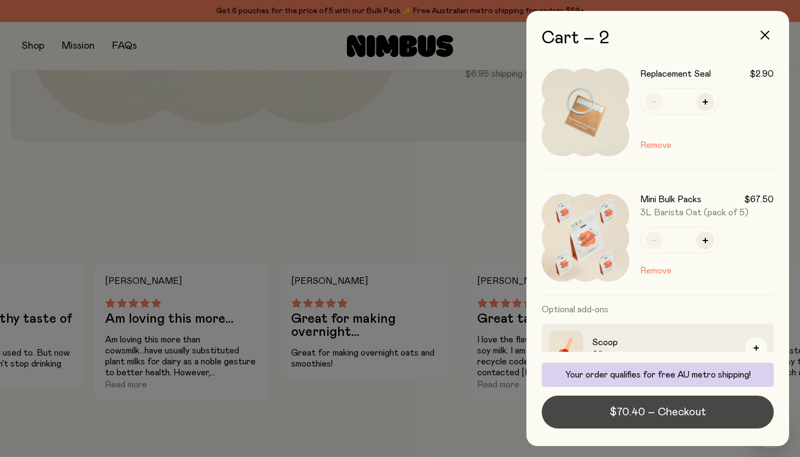
click at [652, 415] on span "$70.40 – Checkout" at bounding box center [658, 411] width 96 height 15
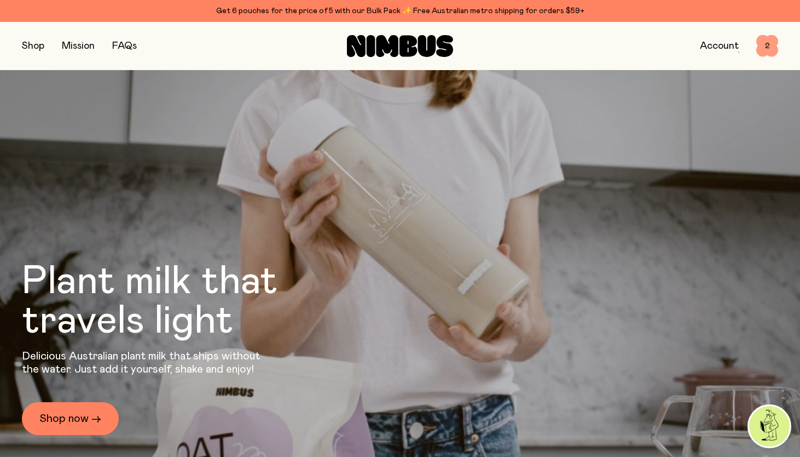
click at [770, 51] on span "2" at bounding box center [767, 46] width 22 height 22
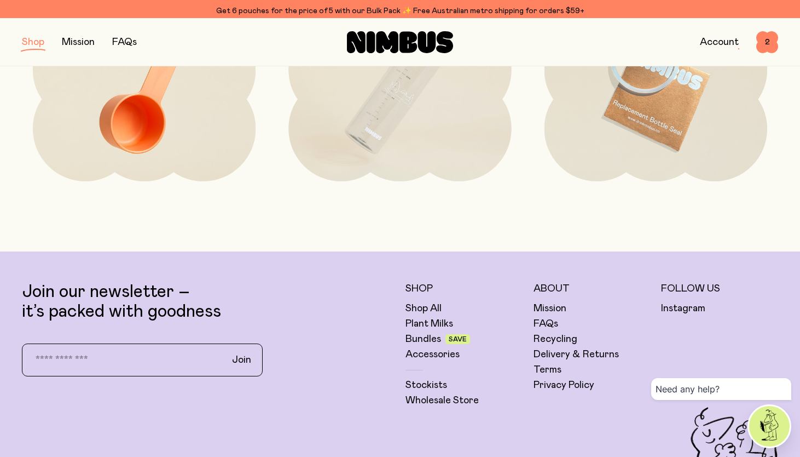
scroll to position [271, 0]
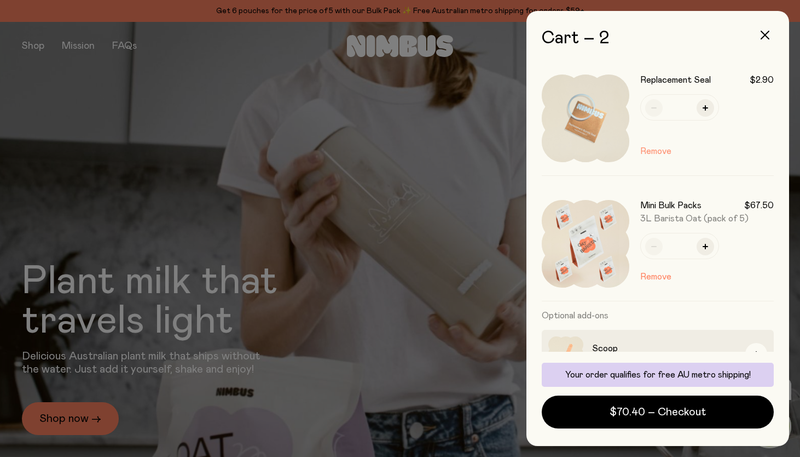
click at [659, 149] on button "Remove" at bounding box center [655, 151] width 31 height 13
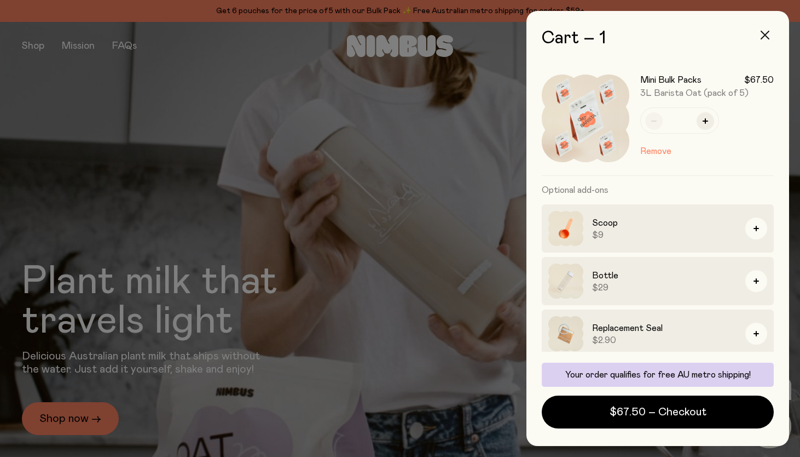
click at [770, 30] on button "button" at bounding box center [765, 35] width 26 height 26
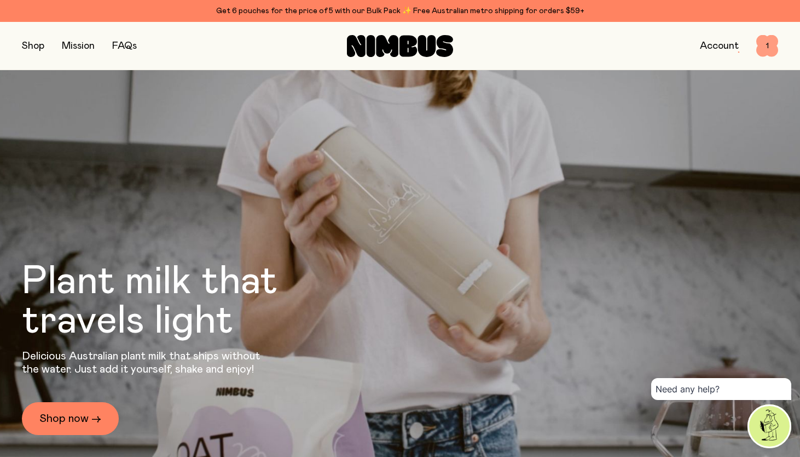
click at [771, 47] on span "1" at bounding box center [767, 46] width 22 height 22
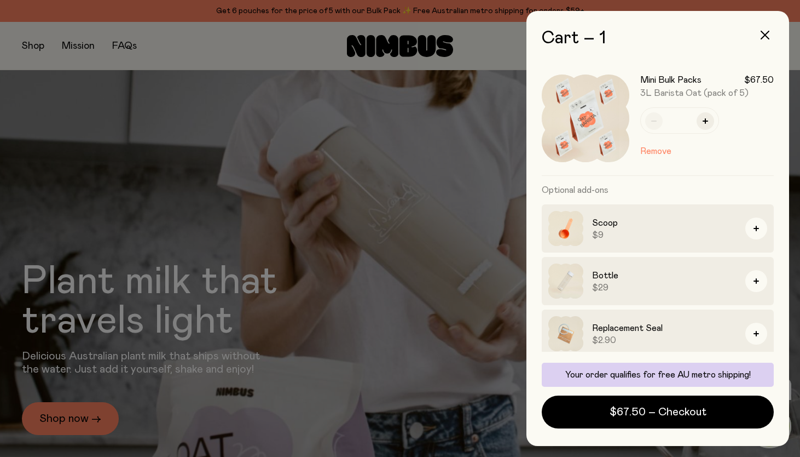
click at [399, 267] on div at bounding box center [400, 228] width 800 height 457
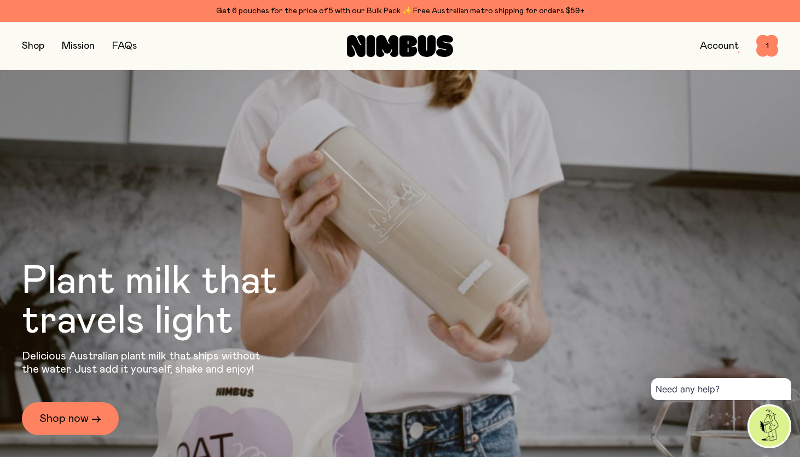
click at [718, 43] on link "Account" at bounding box center [719, 46] width 39 height 10
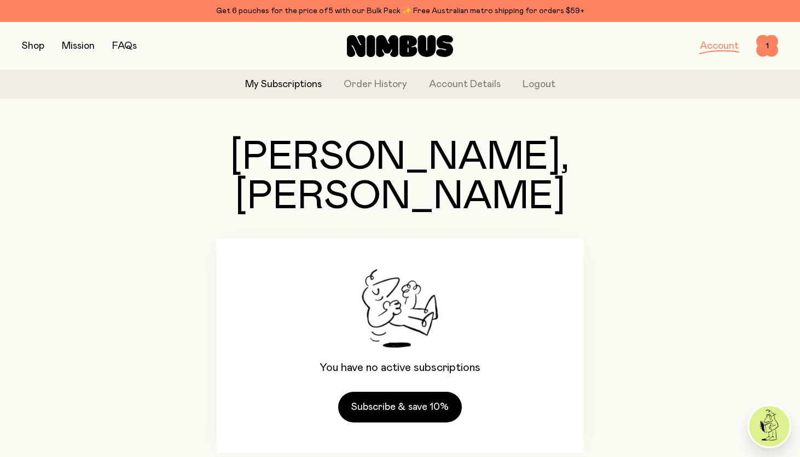
scroll to position [6, 0]
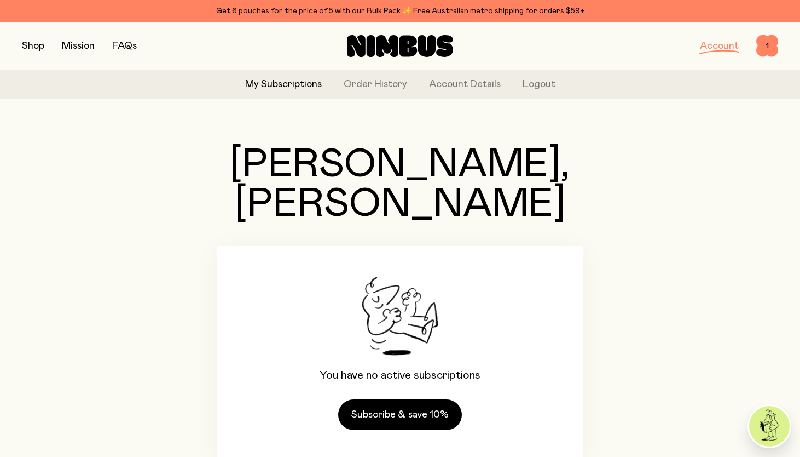
click at [366, 76] on div "My Subscriptions Order History Account Details Logout" at bounding box center [400, 84] width 800 height 28
click at [368, 85] on link "Order History" at bounding box center [375, 84] width 63 height 15
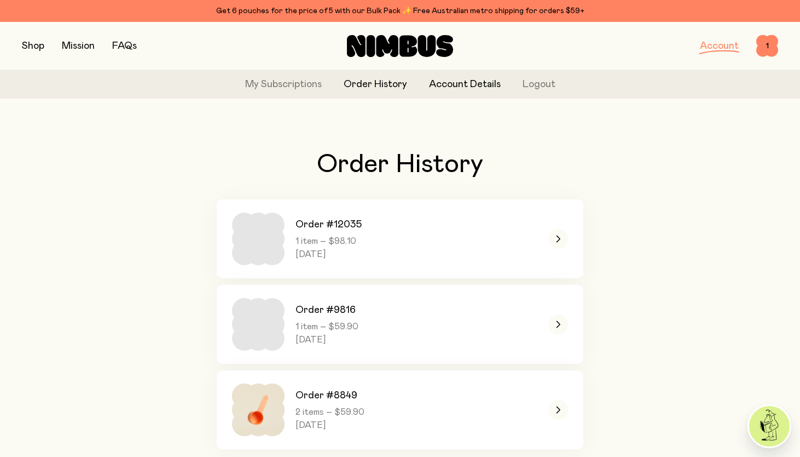
click at [467, 85] on link "Account Details" at bounding box center [465, 84] width 72 height 15
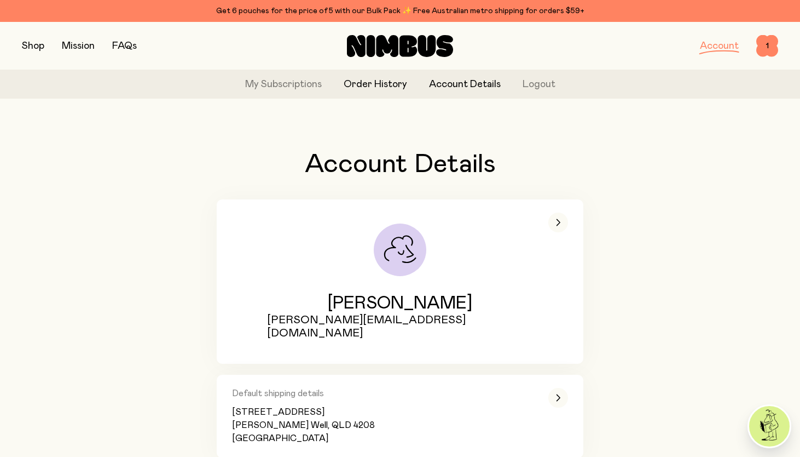
click at [401, 80] on link "Order History" at bounding box center [375, 84] width 63 height 15
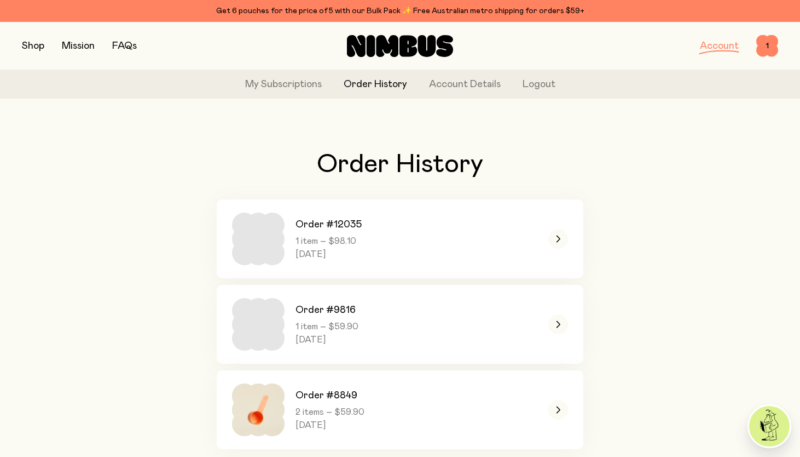
scroll to position [36, 0]
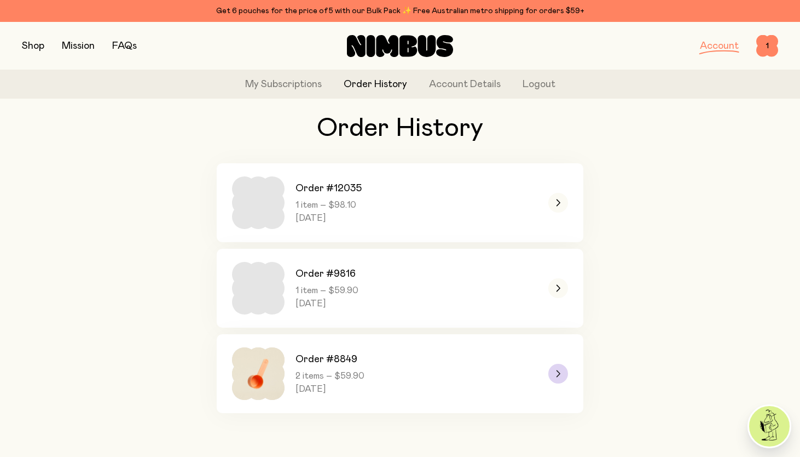
click at [555, 374] on div at bounding box center [558, 373] width 20 height 20
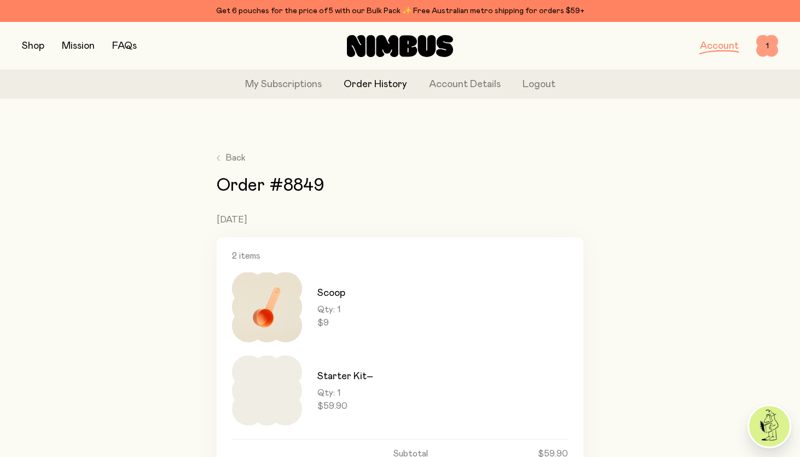
click at [768, 49] on span "1" at bounding box center [767, 46] width 22 height 22
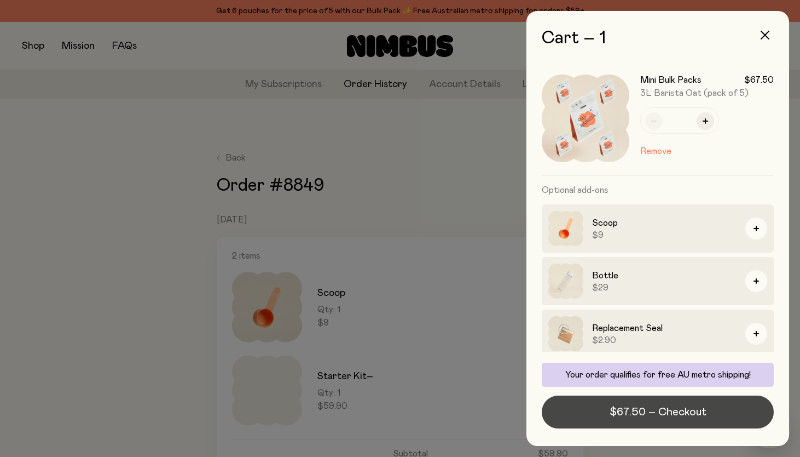
click at [630, 413] on span "$67.50 – Checkout" at bounding box center [658, 411] width 97 height 15
